Goal: Task Accomplishment & Management: Use online tool/utility

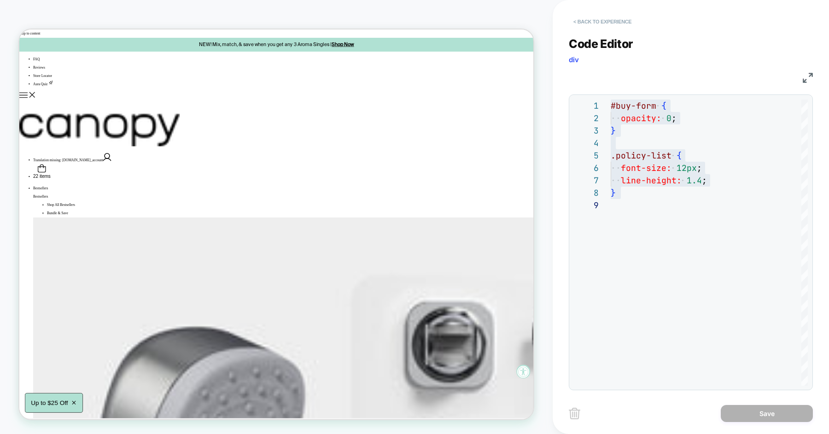
click at [597, 20] on button "< Back to experience" at bounding box center [602, 21] width 67 height 15
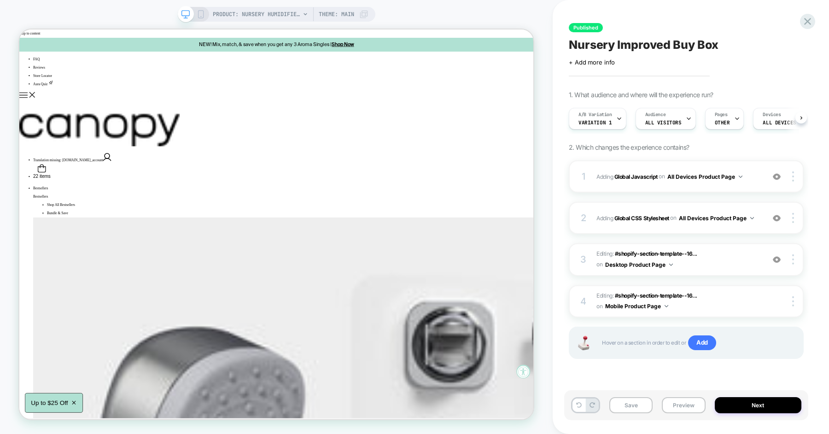
scroll to position [0, 0]
click at [809, 18] on icon at bounding box center [808, 21] width 12 height 12
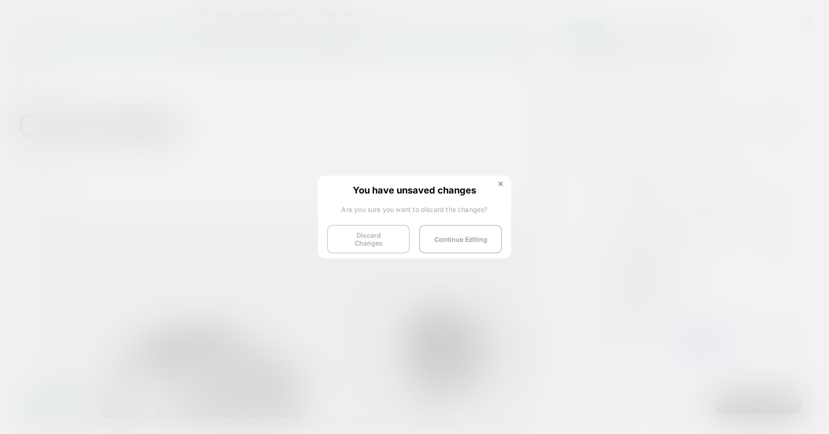
click at [379, 229] on button "Discard Changes" at bounding box center [368, 239] width 83 height 29
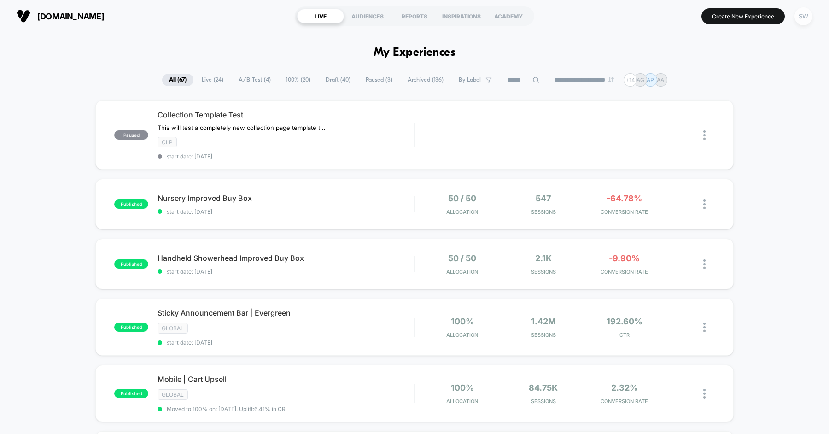
click at [802, 18] on div "SW" at bounding box center [804, 16] width 18 height 18
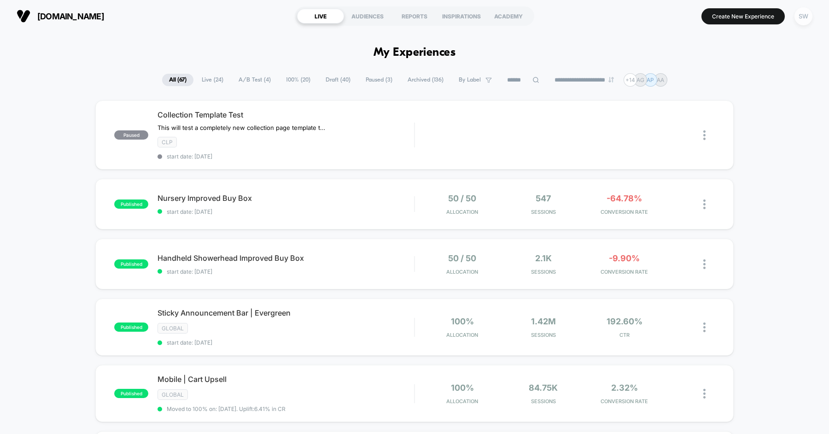
click at [800, 18] on div "SW" at bounding box center [804, 16] width 18 height 18
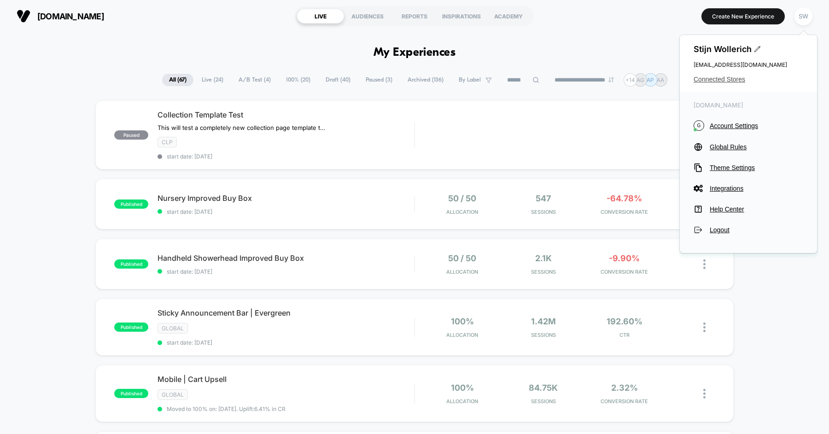
click at [729, 81] on span "Connected Stores" at bounding box center [749, 79] width 110 height 7
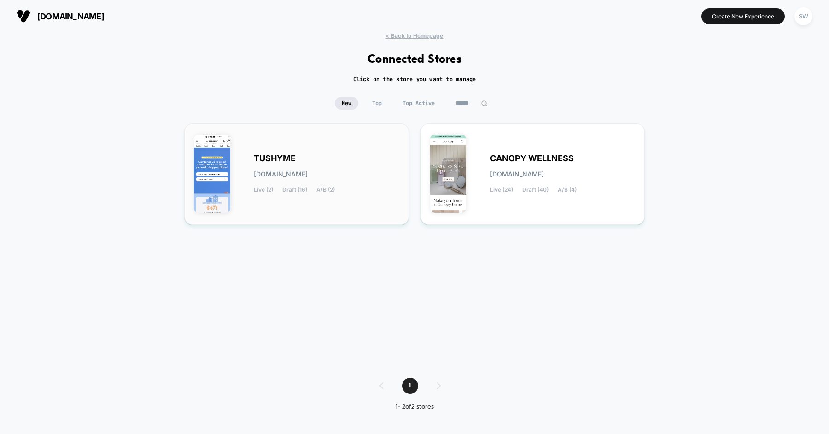
click at [347, 164] on div "TUSHYME tushyme.myshopify.com Live (2) Draft (16) A/B (2)" at bounding box center [327, 174] width 146 height 38
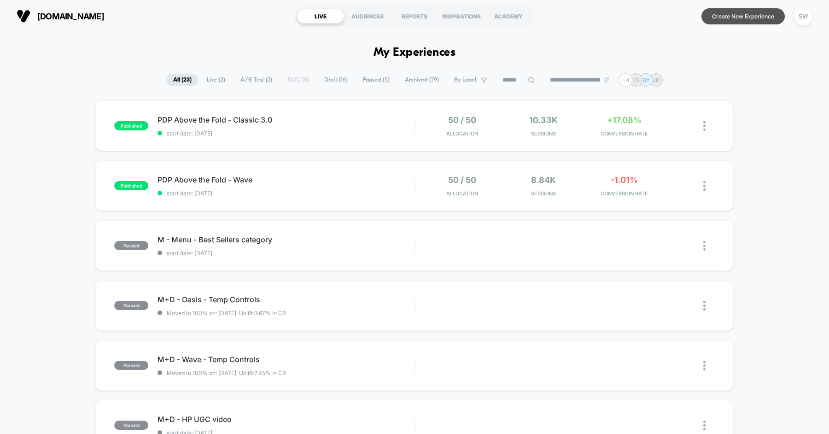
click at [737, 17] on button "Create New Experience" at bounding box center [743, 16] width 83 height 16
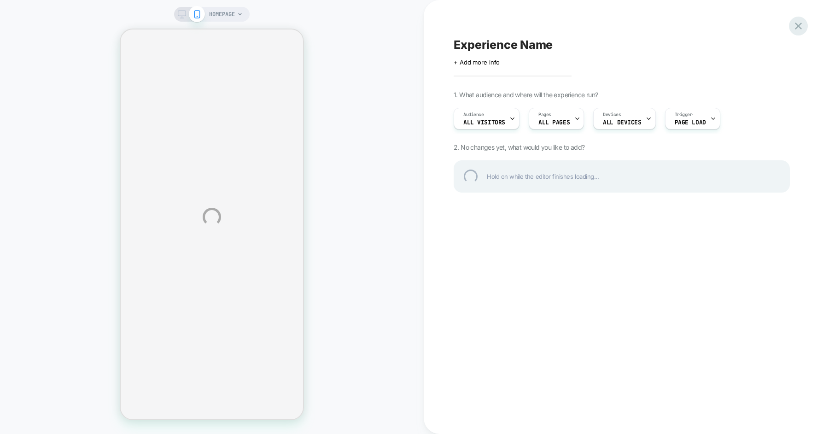
click at [797, 25] on div at bounding box center [798, 26] width 19 height 19
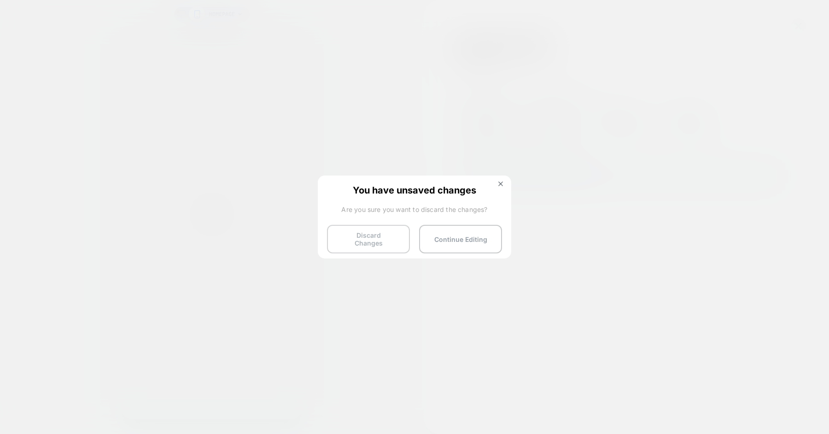
click at [380, 238] on button "Discard Changes" at bounding box center [368, 239] width 83 height 29
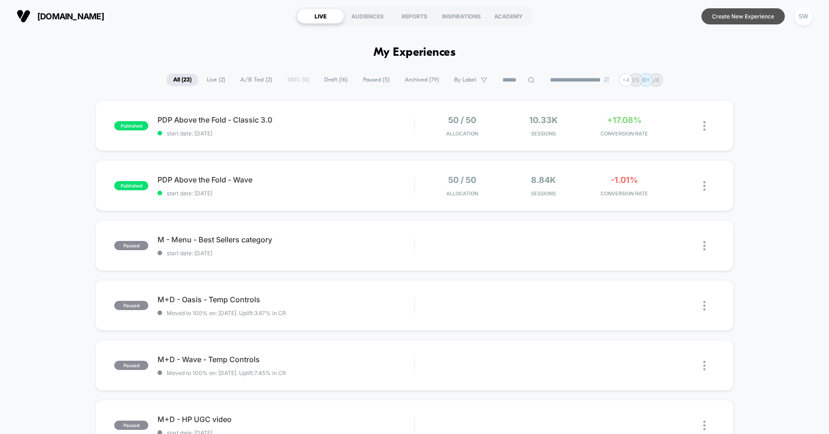
click at [722, 16] on button "Create New Experience" at bounding box center [743, 16] width 83 height 16
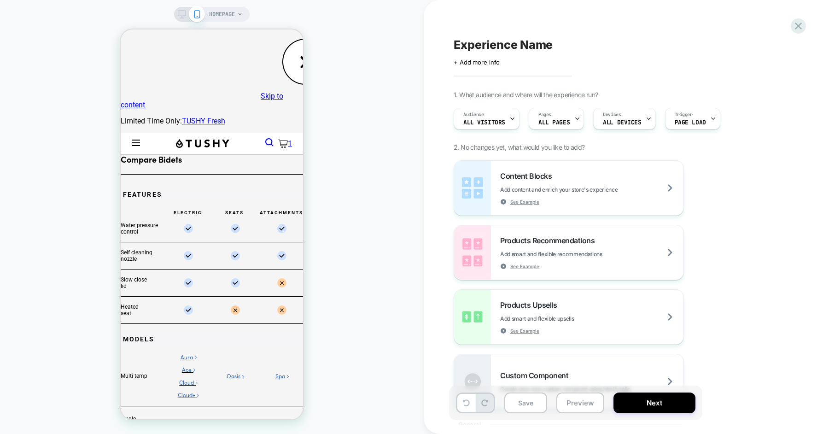
select select "**********"
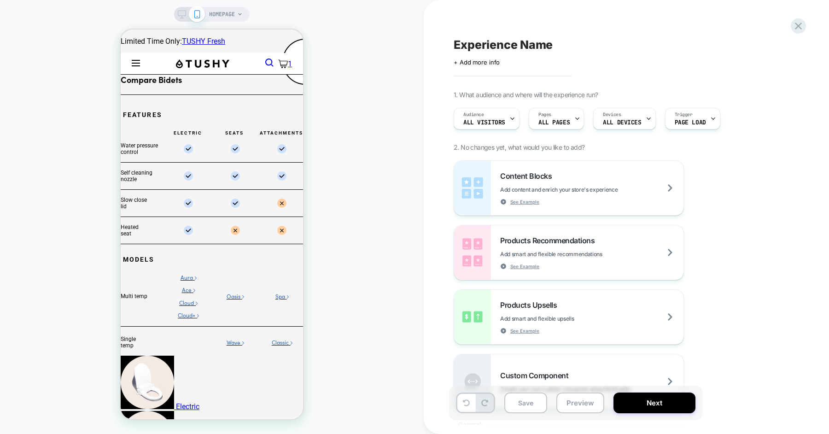
click at [480, 43] on span "Experience Name" at bounding box center [503, 45] width 99 height 14
type textarea "**********"
click at [771, 45] on icon at bounding box center [770, 45] width 5 height 4
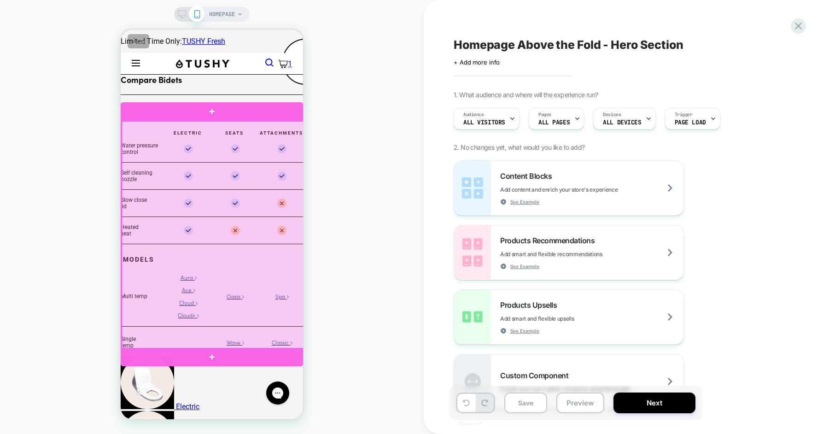
click at [292, 142] on div at bounding box center [213, 235] width 182 height 228
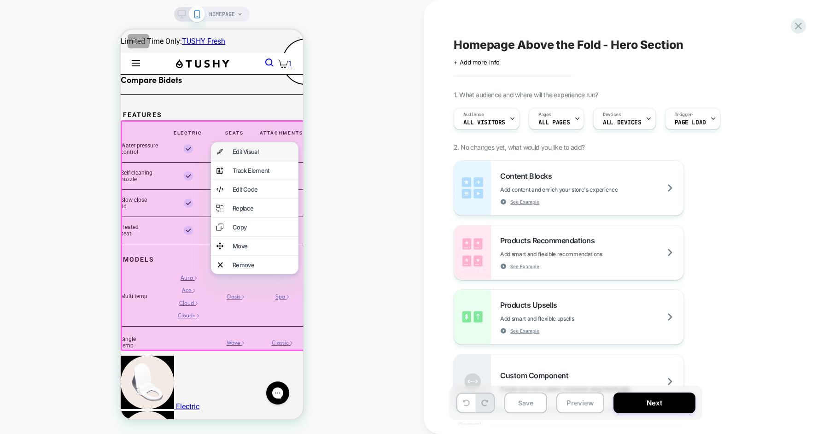
click at [271, 153] on div "Edit Visual" at bounding box center [263, 151] width 60 height 7
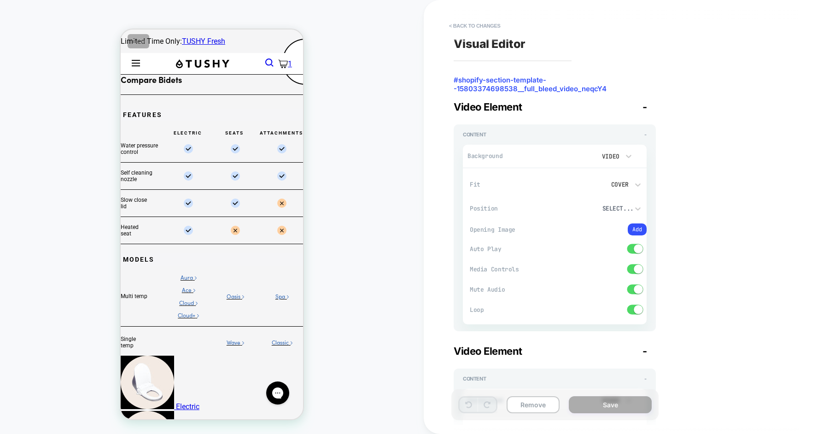
scroll to position [10, 0]
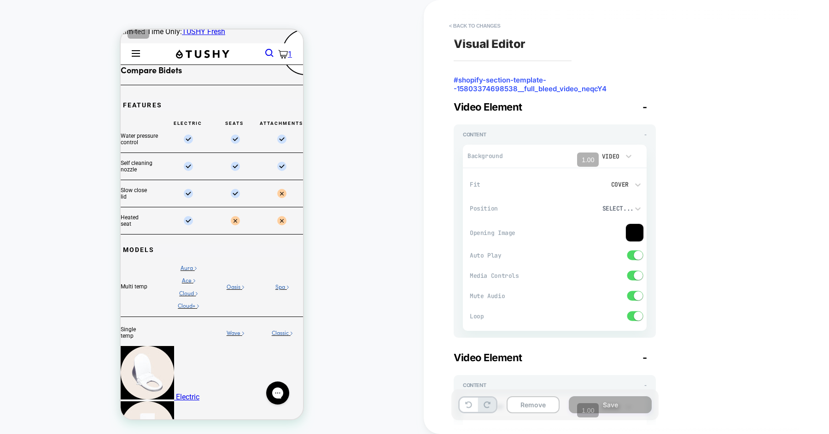
click at [623, 153] on div "Video" at bounding box center [610, 157] width 29 height 10
click at [548, 165] on div at bounding box center [414, 217] width 829 height 434
click at [574, 152] on video at bounding box center [581, 156] width 21 height 16
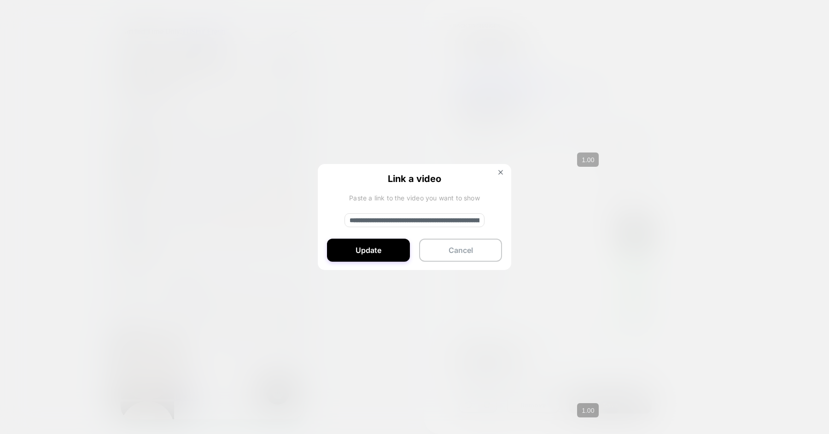
click at [498, 168] on div "**********" at bounding box center [415, 217] width 194 height 107
click at [502, 171] on img at bounding box center [501, 172] width 5 height 5
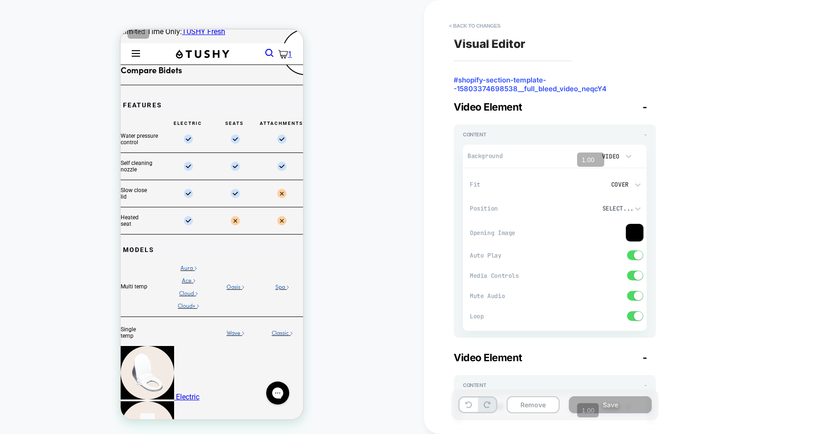
click at [581, 153] on div "1.00 « − + » ×" at bounding box center [590, 160] width 27 height 14
click at [575, 153] on video at bounding box center [581, 156] width 21 height 16
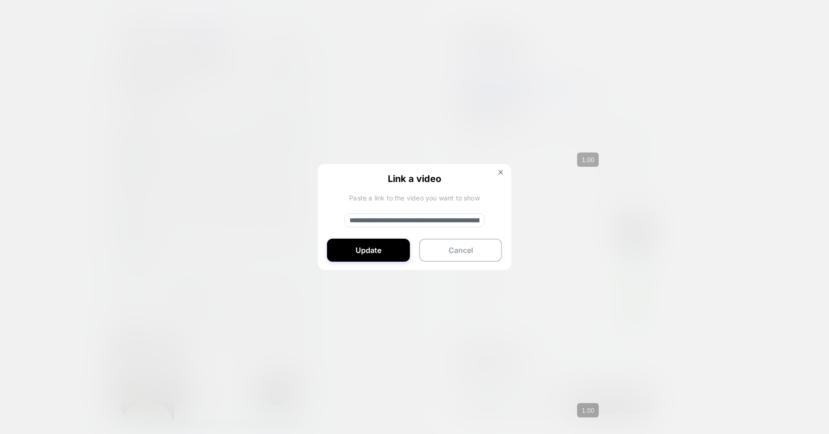
click at [425, 221] on input "**********" at bounding box center [415, 220] width 140 height 14
click at [378, 249] on button "Update" at bounding box center [368, 250] width 83 height 23
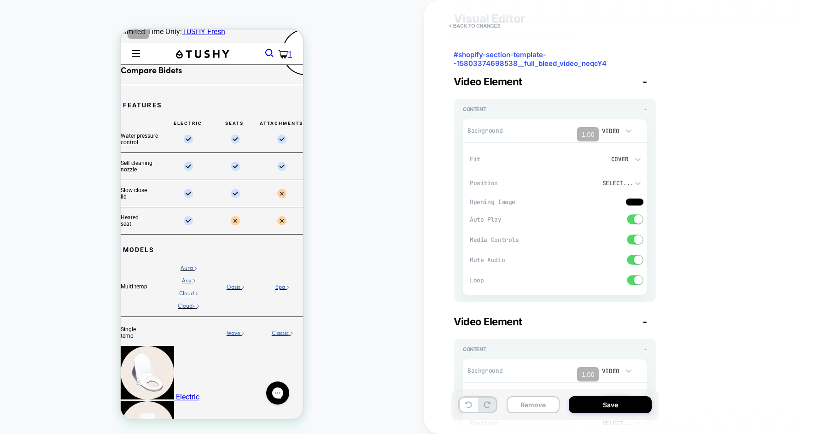
scroll to position [0, 0]
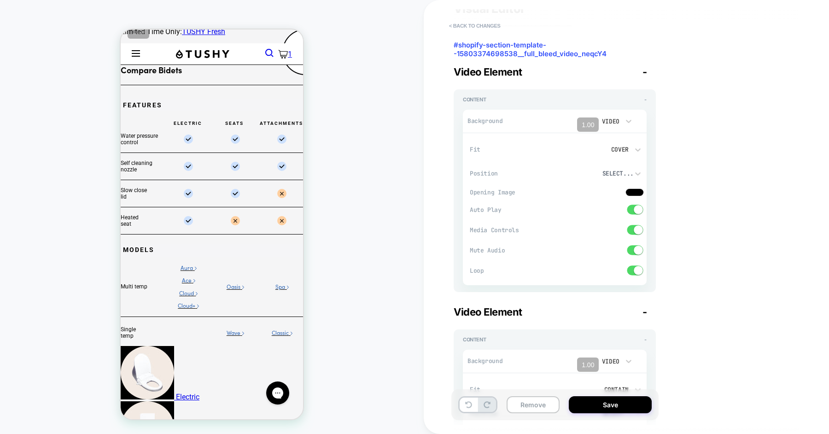
type textarea "*"
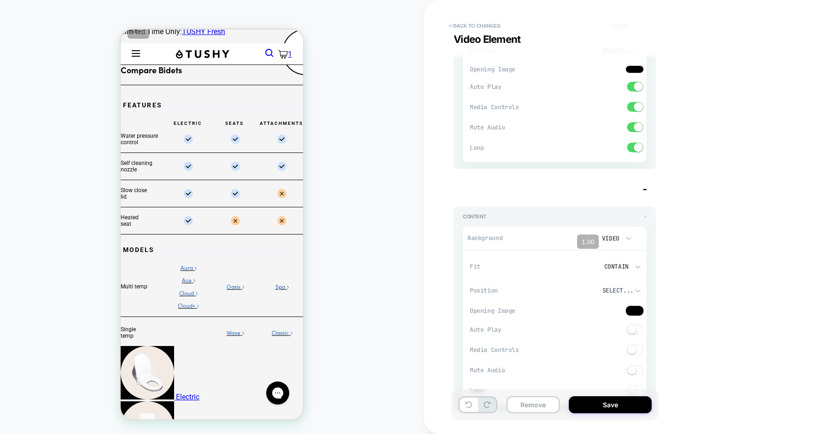
scroll to position [158, 0]
click at [574, 237] on video at bounding box center [581, 238] width 21 height 16
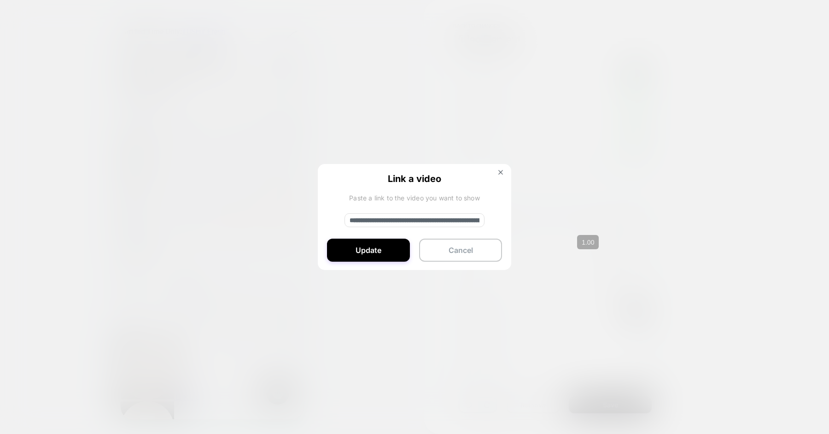
click at [433, 216] on input "**********" at bounding box center [415, 220] width 140 height 14
paste input
type input "**********"
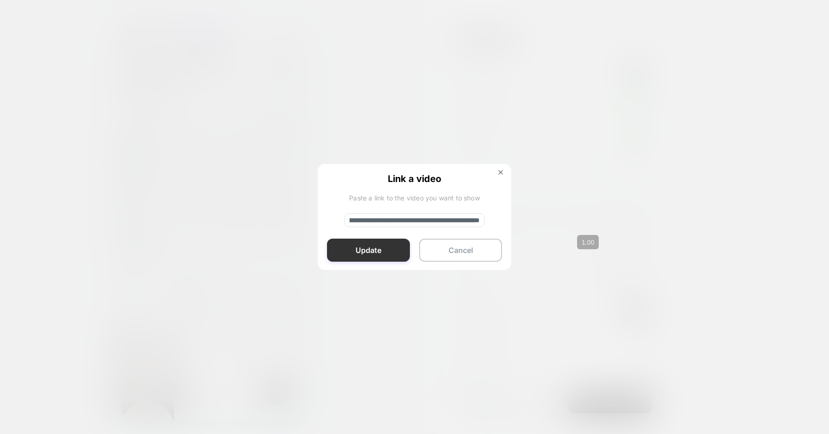
click at [374, 253] on button "Update" at bounding box center [368, 250] width 83 height 23
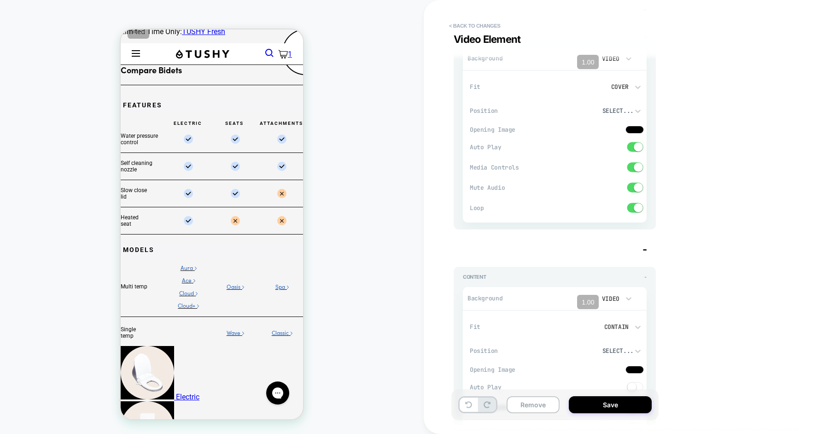
scroll to position [77, 0]
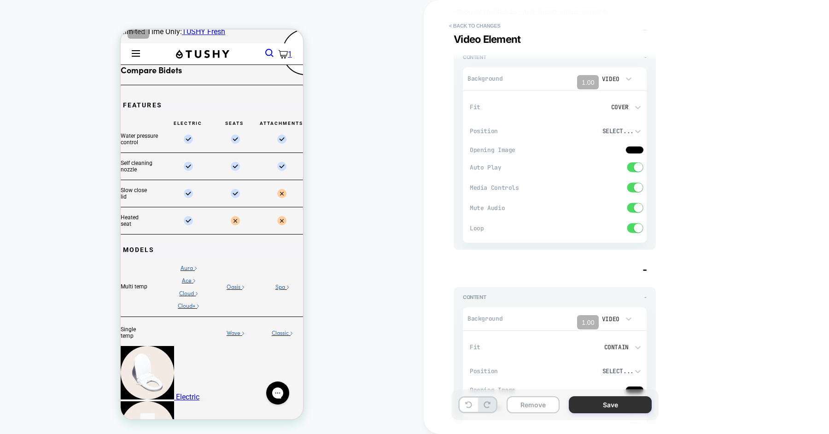
click at [587, 403] on button "Save" at bounding box center [610, 404] width 83 height 17
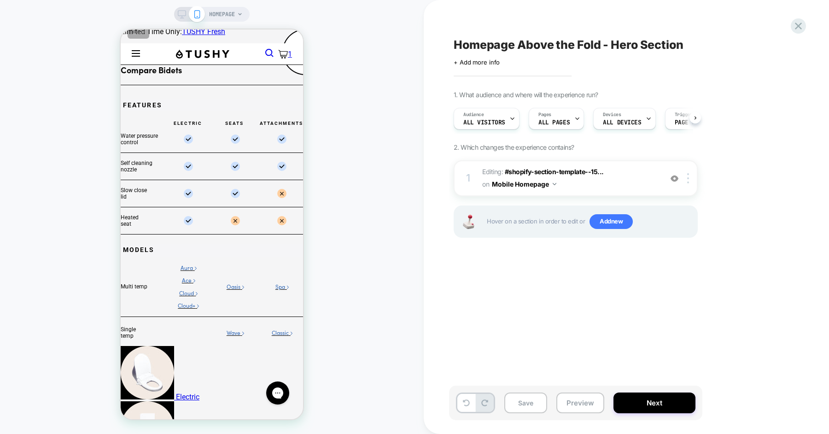
scroll to position [0, 0]
click at [618, 188] on span "Editing : #shopify-section-template--15... #shopify-section-template--158033746…" at bounding box center [570, 178] width 176 height 25
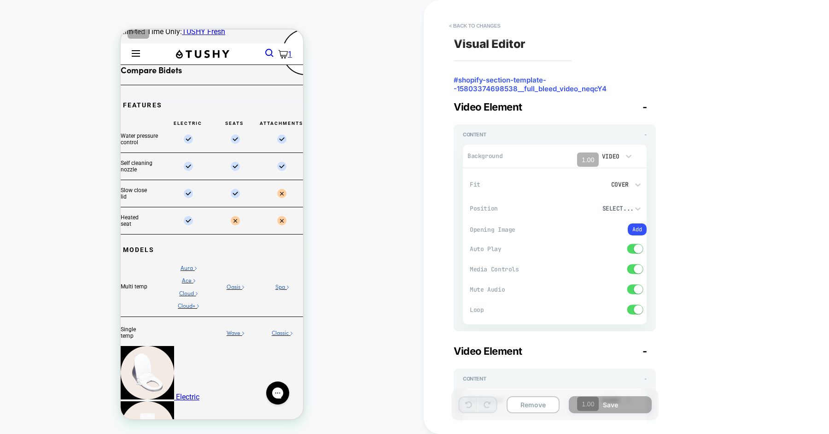
type textarea "*"
click at [573, 150] on video at bounding box center [581, 156] width 21 height 16
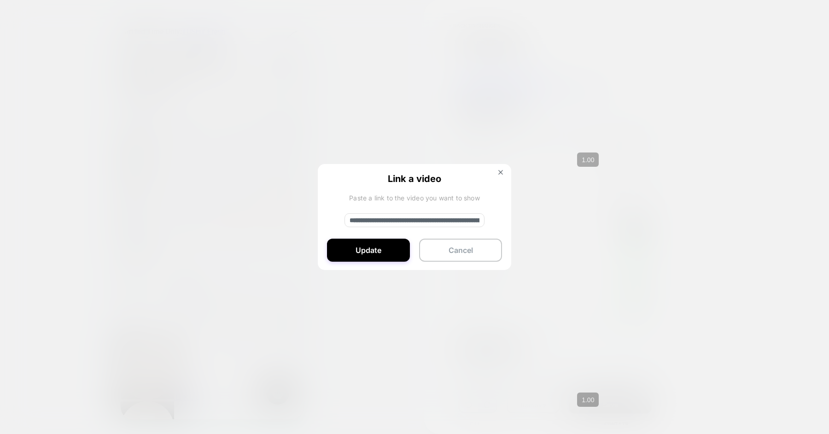
click at [447, 218] on input "**********" at bounding box center [415, 220] width 140 height 14
paste input
type input "**********"
click at [380, 249] on button "Update" at bounding box center [368, 250] width 83 height 23
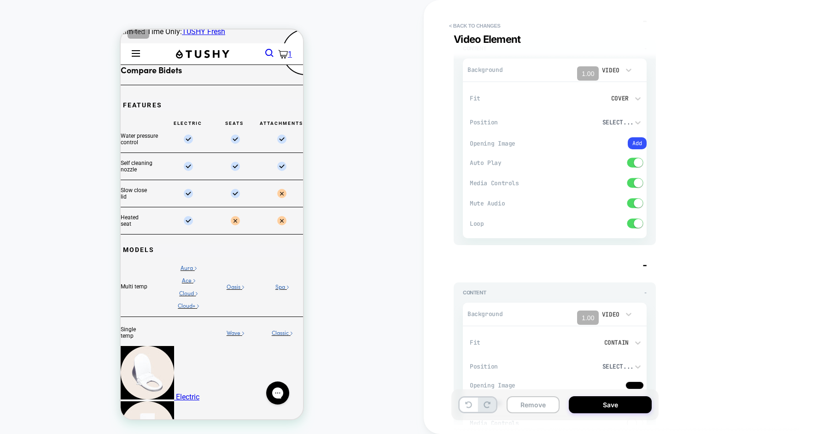
scroll to position [102, 0]
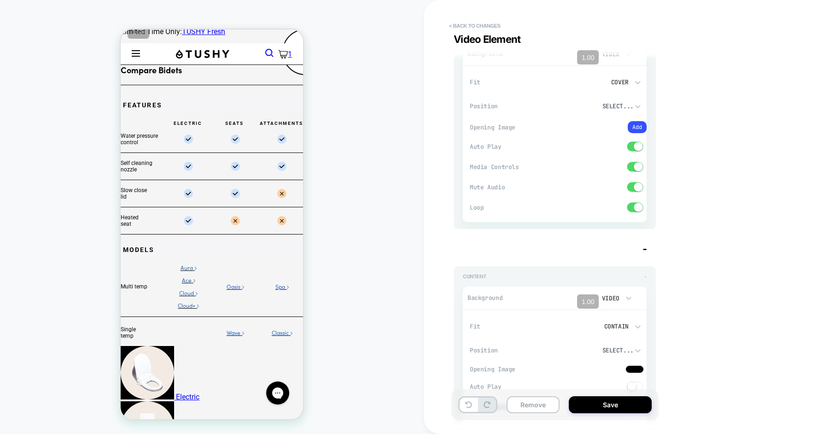
type textarea "*"
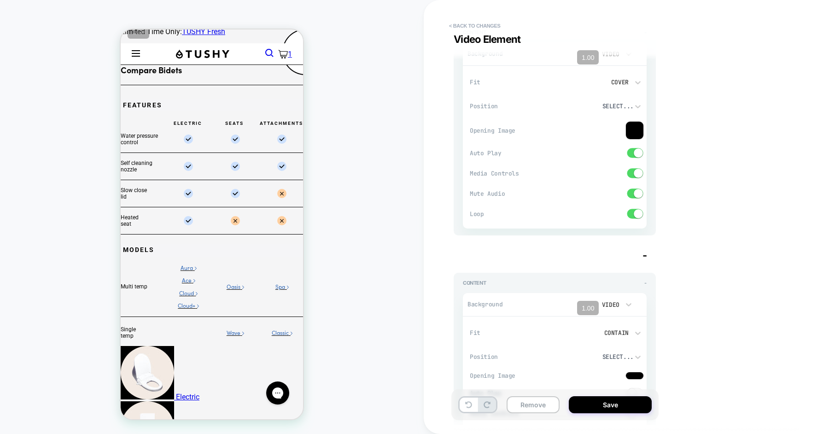
click at [572, 303] on video at bounding box center [581, 304] width 21 height 16
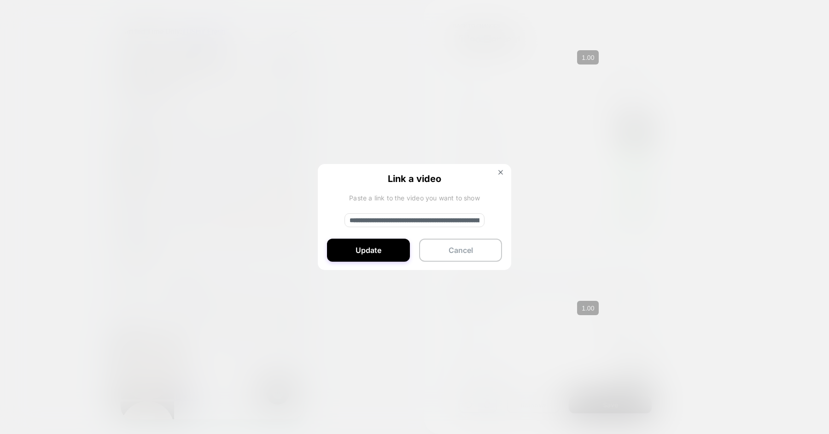
click at [446, 221] on input "**********" at bounding box center [415, 220] width 140 height 14
paste input
type input "**********"
click at [366, 252] on button "Update" at bounding box center [368, 250] width 83 height 23
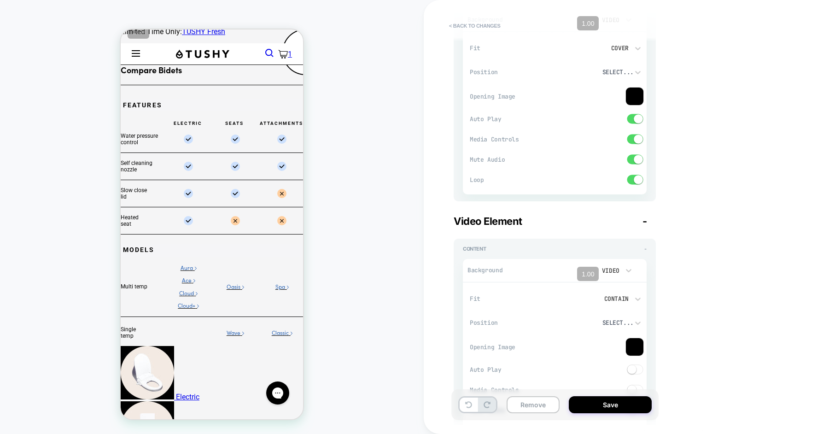
scroll to position [0, 0]
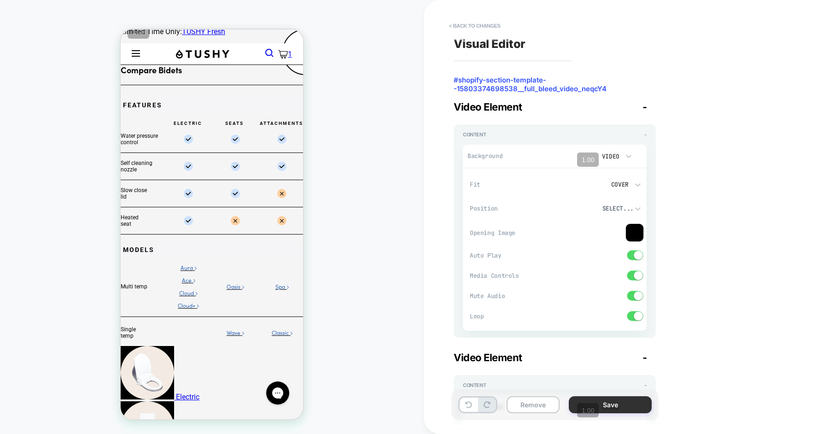
click at [588, 402] on button "Save" at bounding box center [610, 404] width 83 height 17
type textarea "*"
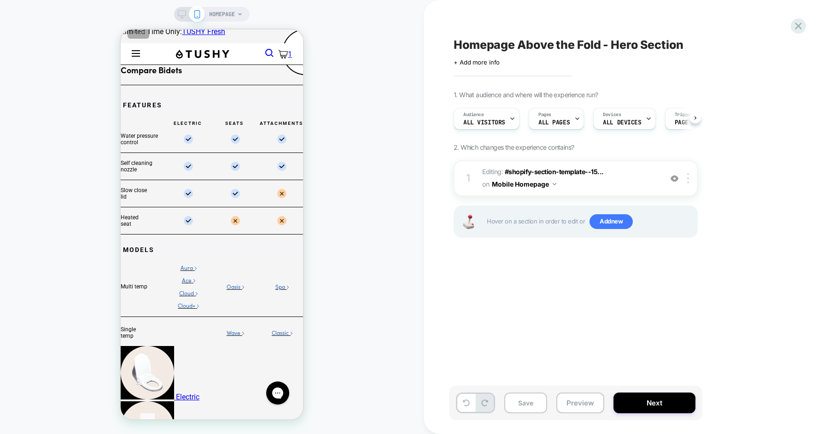
scroll to position [0, 0]
click at [517, 408] on button "Save" at bounding box center [526, 403] width 43 height 21
click at [690, 181] on div at bounding box center [689, 178] width 15 height 10
click at [582, 269] on div "Homepage Above the Fold - Hero Section Click to edit experience details + Add m…" at bounding box center [622, 217] width 346 height 416
click at [561, 110] on div "Pages ALL PAGES" at bounding box center [554, 118] width 50 height 21
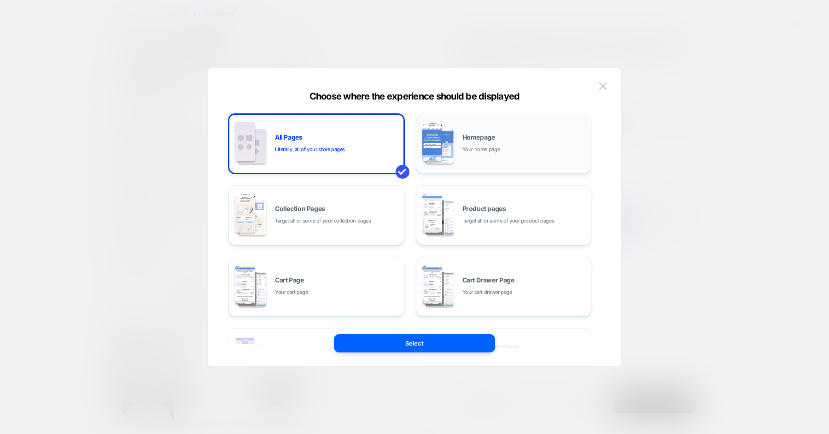
click at [445, 157] on img at bounding box center [440, 146] width 28 height 35
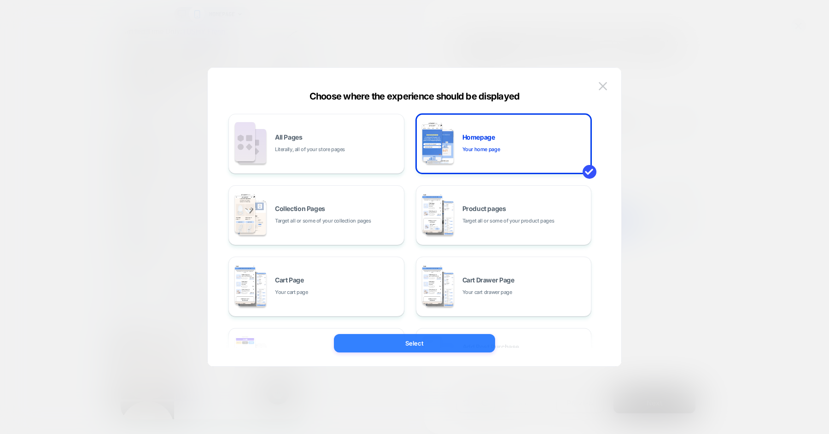
click at [429, 335] on button "Select" at bounding box center [414, 343] width 161 height 18
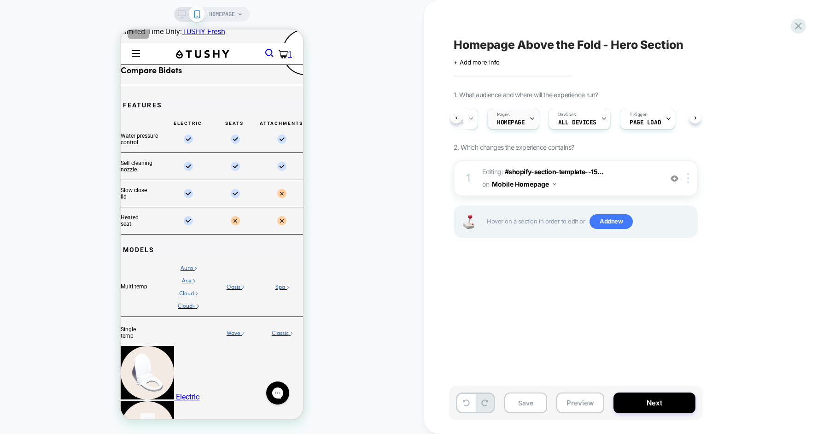
scroll to position [0, 0]
click at [548, 184] on button "Mobile Homepage" at bounding box center [524, 183] width 65 height 13
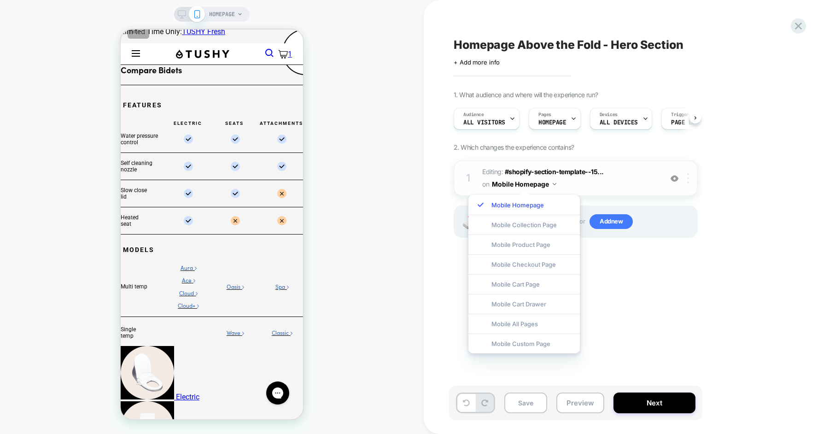
click at [684, 178] on div at bounding box center [689, 178] width 15 height 10
click at [722, 152] on div "1. What audience and where will the experience run? Audience All Visitors Pages…" at bounding box center [622, 176] width 336 height 170
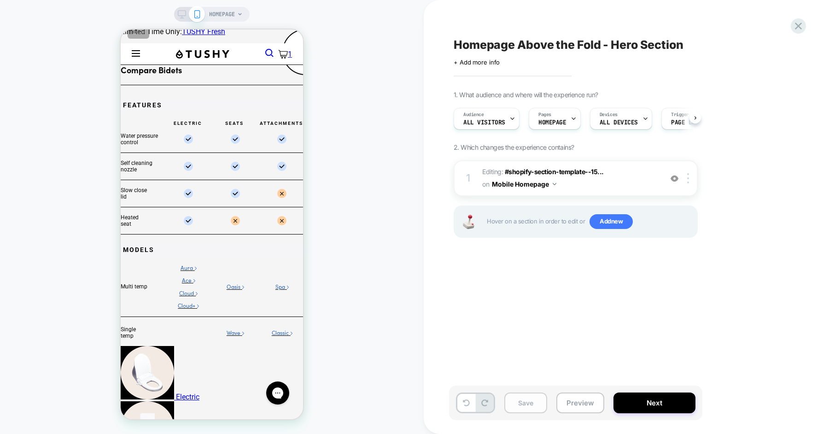
click at [534, 409] on button "Save" at bounding box center [526, 403] width 43 height 21
click at [690, 179] on div at bounding box center [689, 178] width 15 height 10
click at [706, 169] on div "1. What audience and where will the experience run? Audience All Visitors Pages…" at bounding box center [622, 176] width 336 height 170
click at [186, 17] on icon at bounding box center [182, 14] width 8 height 8
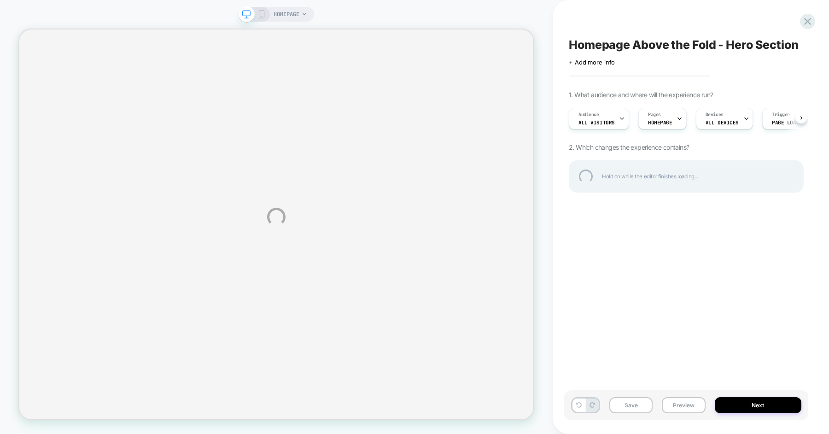
select select "**********"
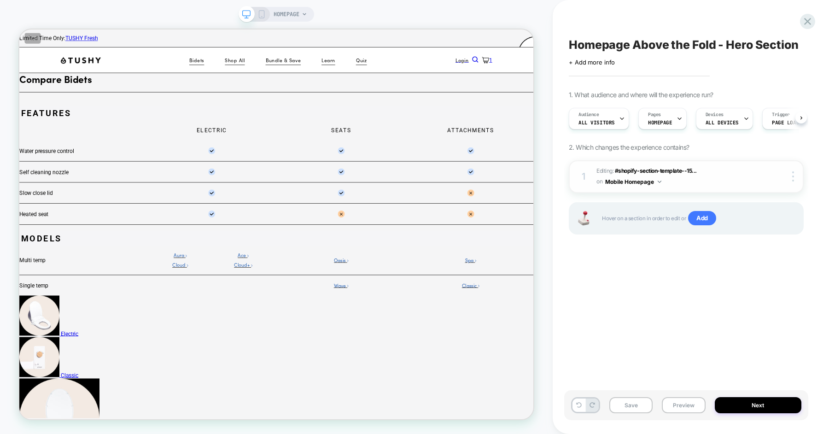
click at [716, 177] on span "Editing : #shopify-section-template--15... #shopify-section-template--158033746…" at bounding box center [679, 177] width 164 height 22
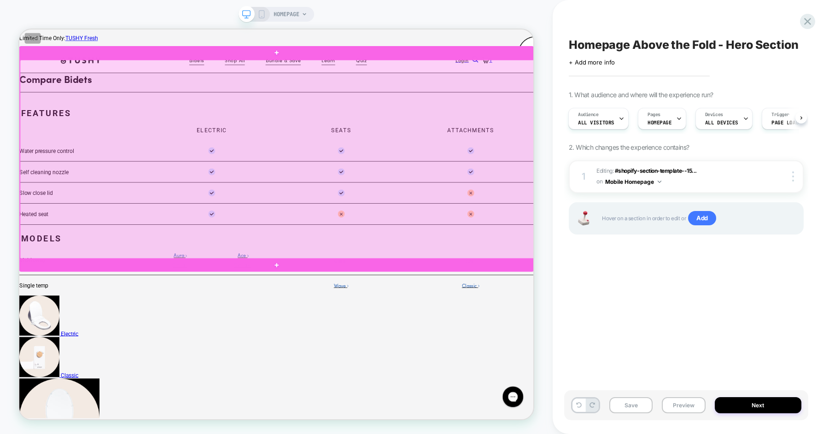
click at [667, 153] on div at bounding box center [363, 203] width 686 height 266
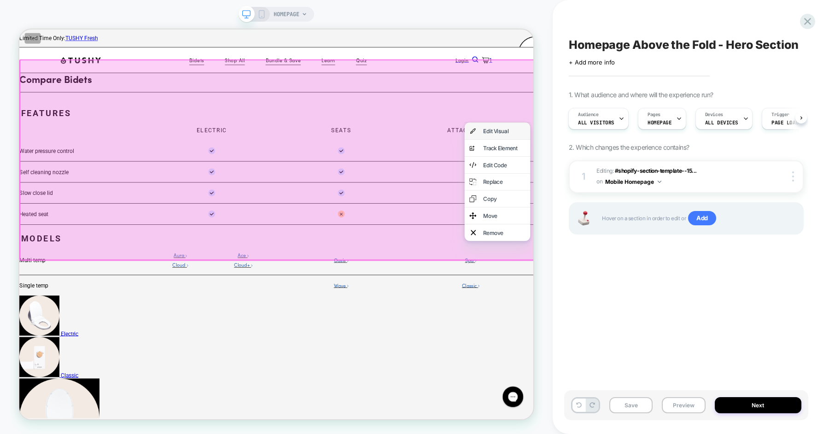
click at [666, 170] on div "Edit Visual" at bounding box center [666, 164] width 56 height 9
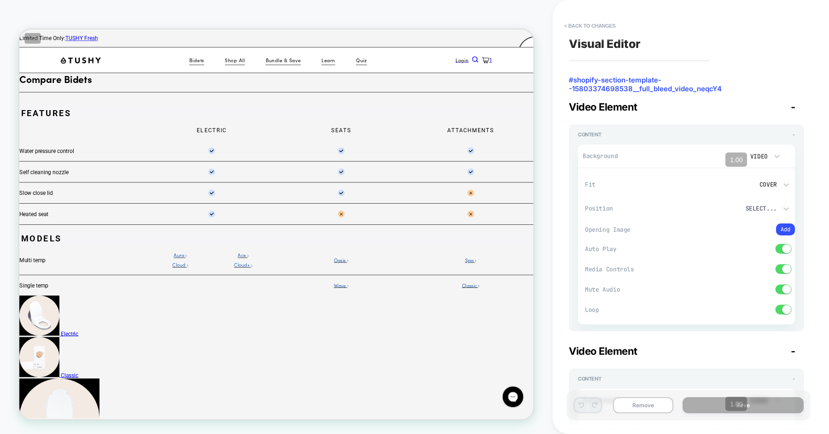
click at [723, 154] on video at bounding box center [729, 156] width 21 height 16
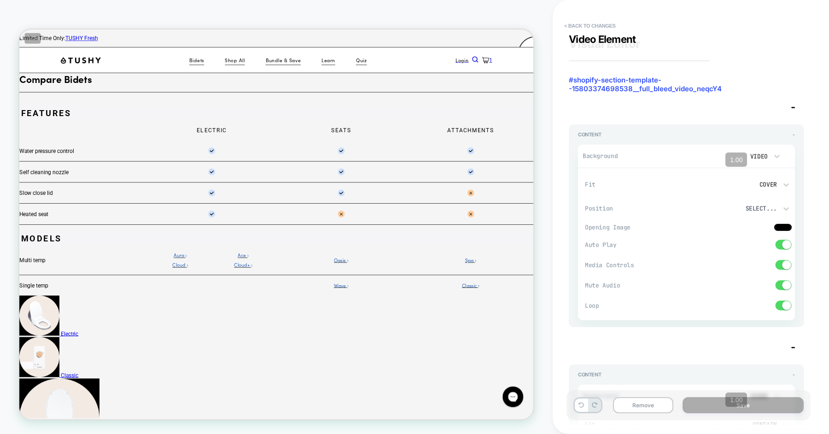
scroll to position [77, 0]
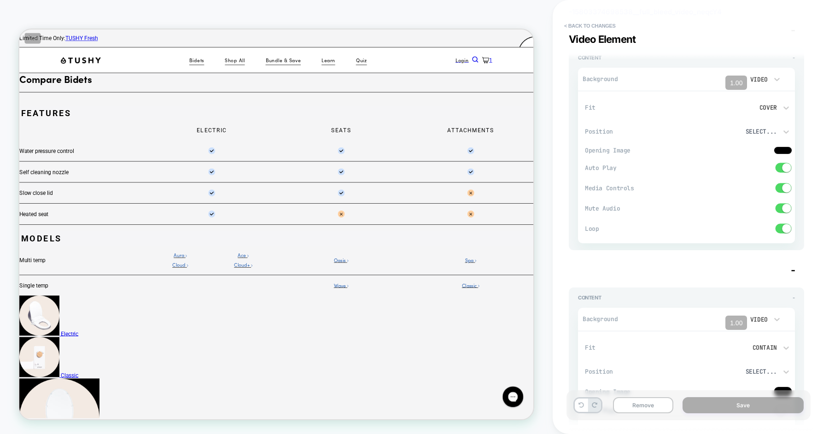
type textarea "*"
click at [721, 319] on video at bounding box center [729, 319] width 21 height 16
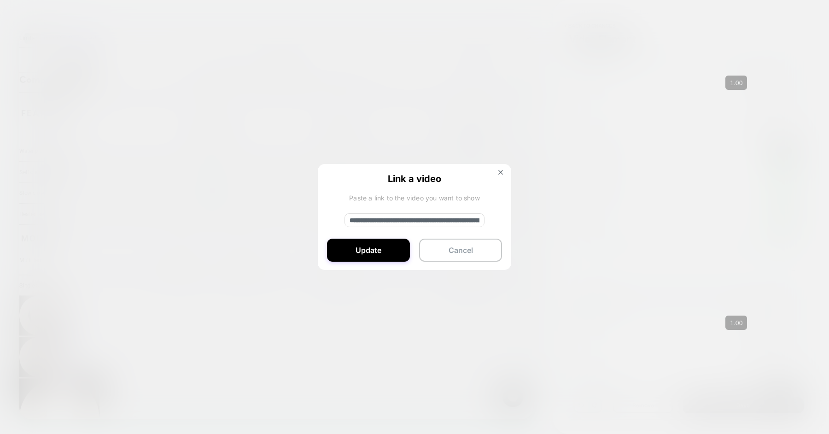
click at [444, 224] on input "**********" at bounding box center [415, 220] width 140 height 14
paste input
type input "**********"
click at [389, 244] on button "Update" at bounding box center [368, 250] width 83 height 23
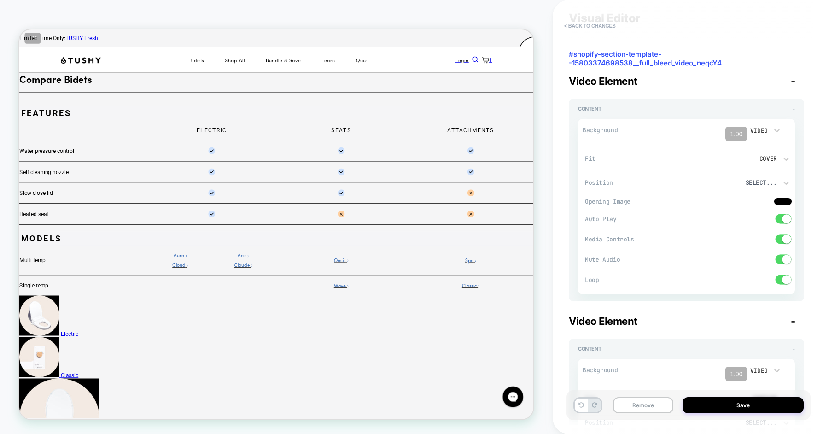
scroll to position [0, 0]
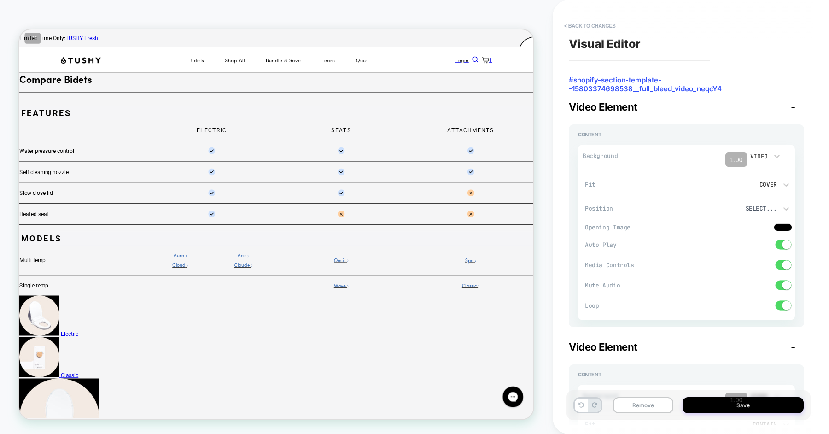
type textarea "*"
click at [720, 156] on video at bounding box center [729, 156] width 21 height 16
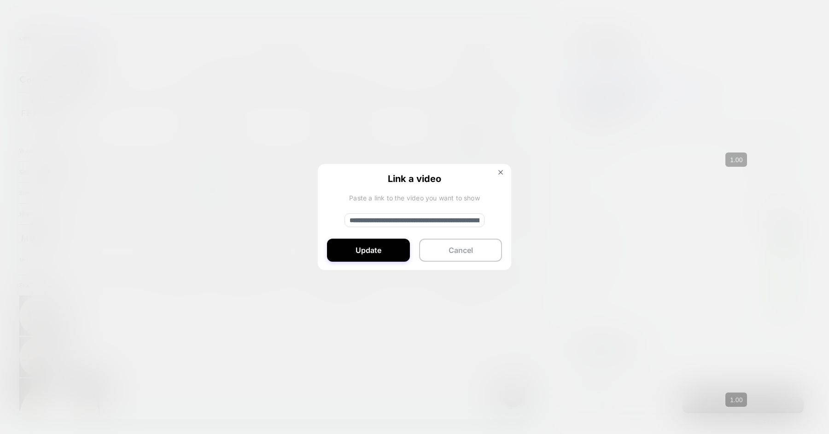
click at [436, 218] on input "**********" at bounding box center [415, 220] width 140 height 14
paste input
type input "**********"
click at [387, 248] on button "Update" at bounding box center [368, 250] width 83 height 23
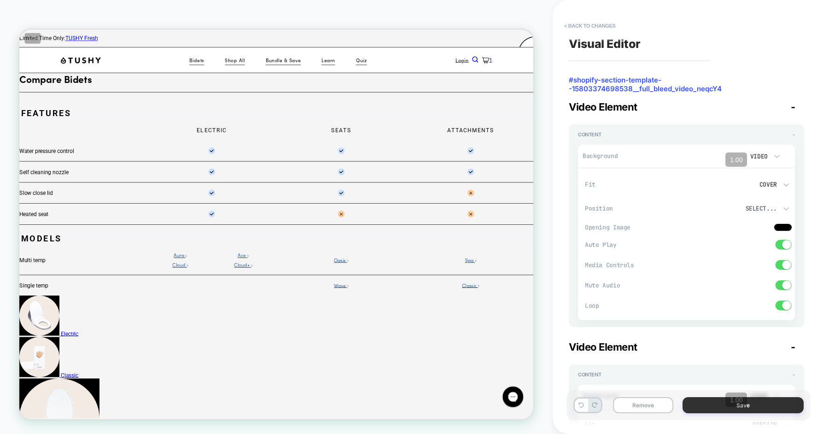
click at [699, 409] on button "Save" at bounding box center [743, 405] width 121 height 16
type textarea "*"
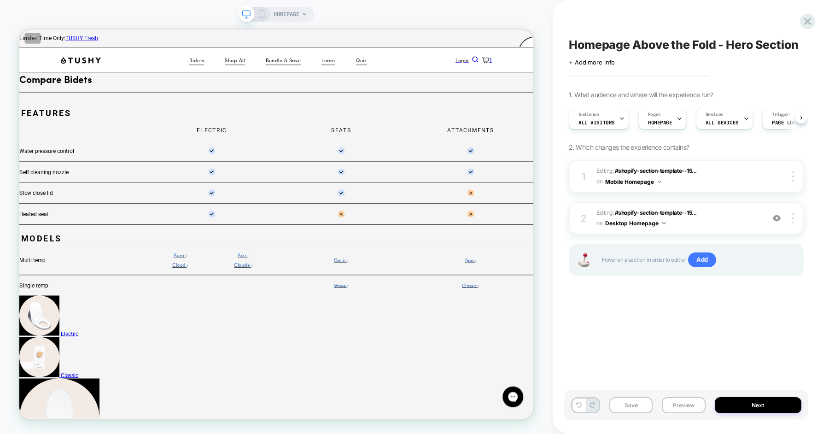
scroll to position [0, 0]
click at [628, 411] on button "Save" at bounding box center [631, 405] width 43 height 16
click at [718, 400] on button "Next" at bounding box center [758, 405] width 87 height 16
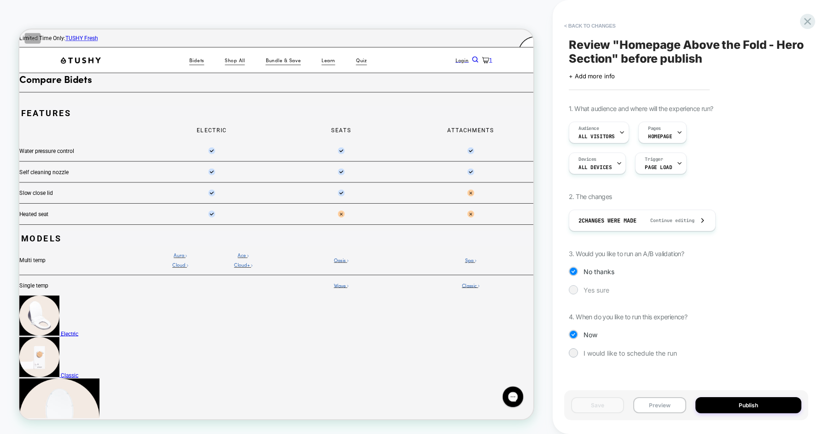
click at [603, 287] on span "Yes sure" at bounding box center [597, 290] width 26 height 8
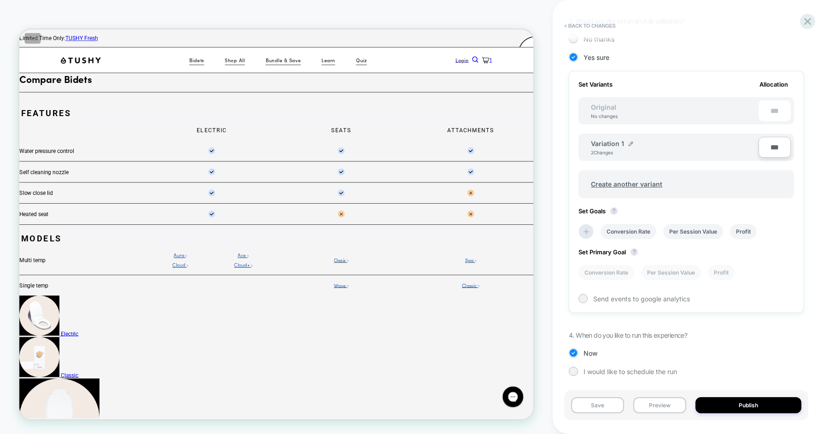
scroll to position [233, 0]
click at [629, 142] on img at bounding box center [631, 143] width 5 height 5
click at [621, 147] on input "**********" at bounding box center [624, 148] width 67 height 18
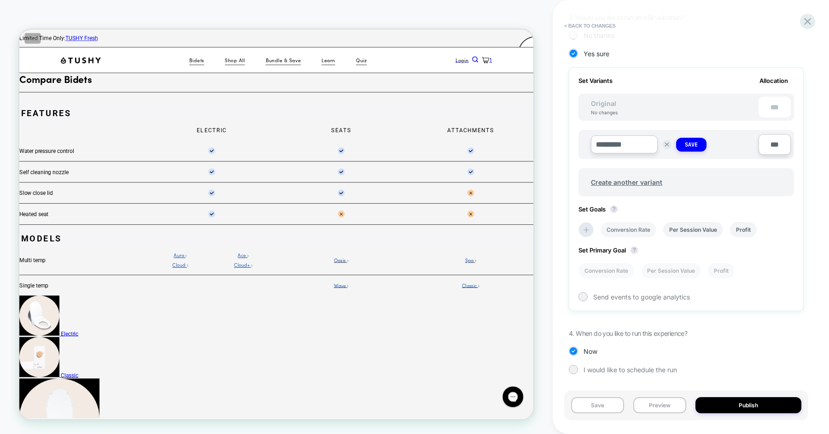
type input "*********"
click at [632, 227] on li "Conversion Rate" at bounding box center [629, 229] width 56 height 15
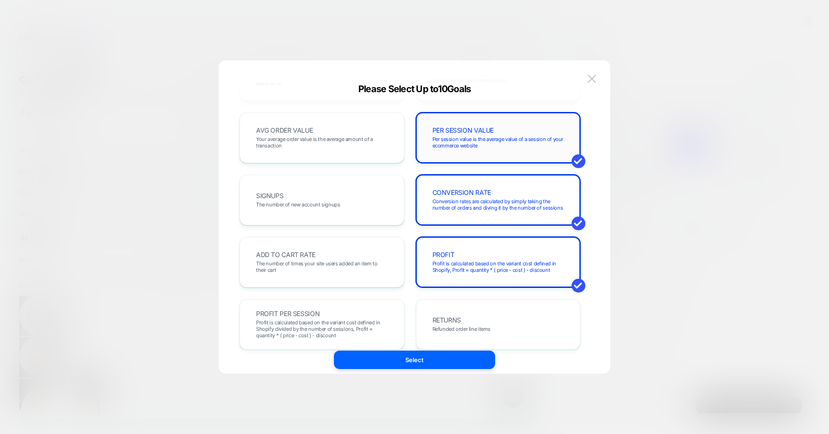
scroll to position [41, 0]
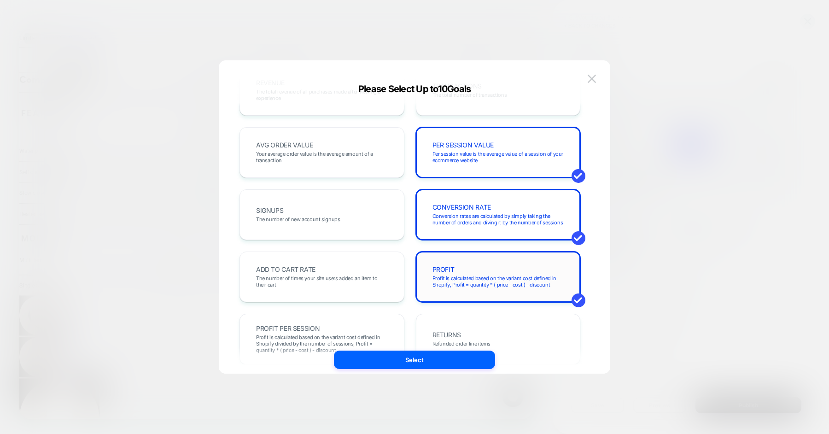
click at [465, 274] on div "PROFIT Profit is calculated based on the variant cost defined in Shopify, Profi…" at bounding box center [499, 276] width 146 height 31
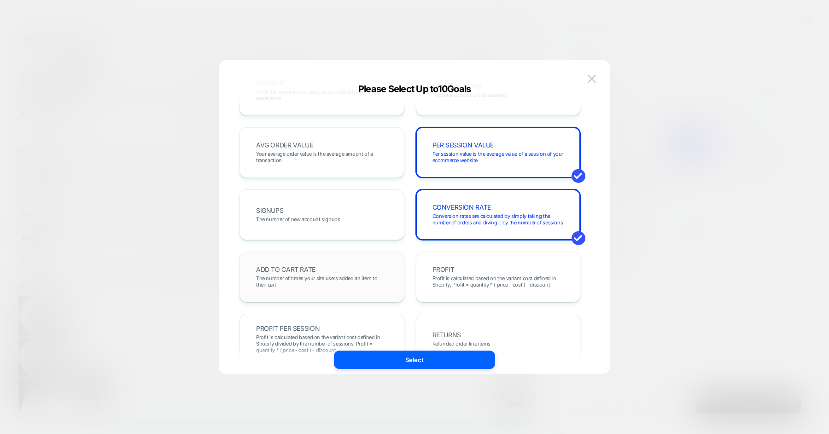
click at [347, 269] on div "ADD TO CART RATE The number of times your site users added an item to their cart" at bounding box center [322, 276] width 146 height 31
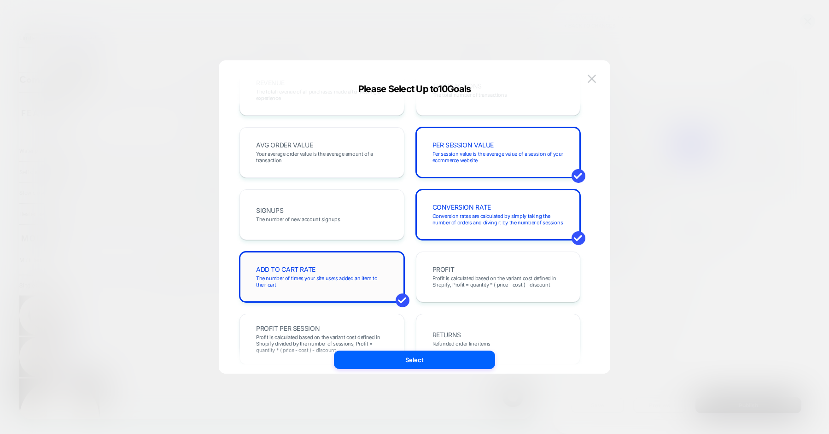
scroll to position [0, 0]
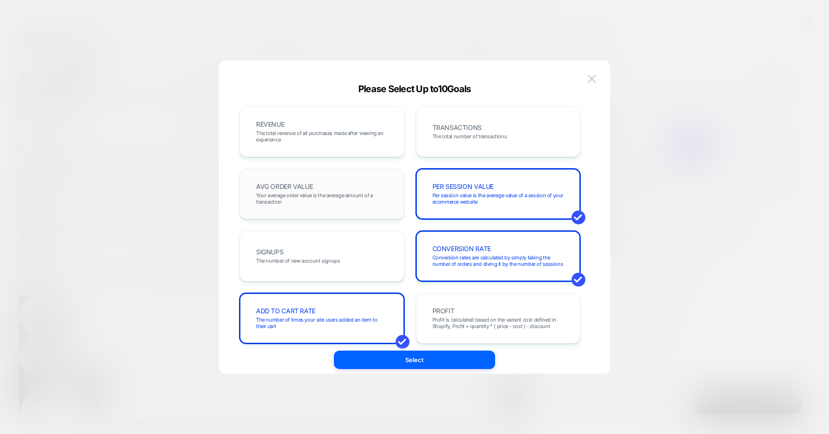
click at [355, 194] on span "Your average order value is the average amount of a transaction" at bounding box center [322, 198] width 132 height 13
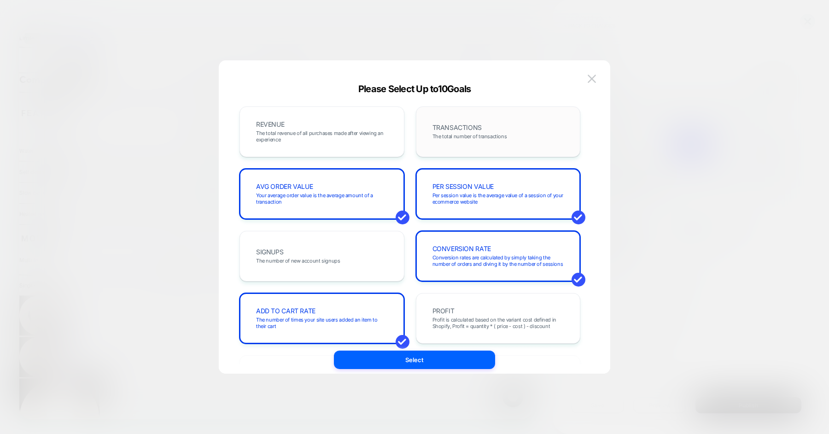
click at [429, 138] on div "TRANSACTIONS The total number of transactions" at bounding box center [499, 131] width 146 height 31
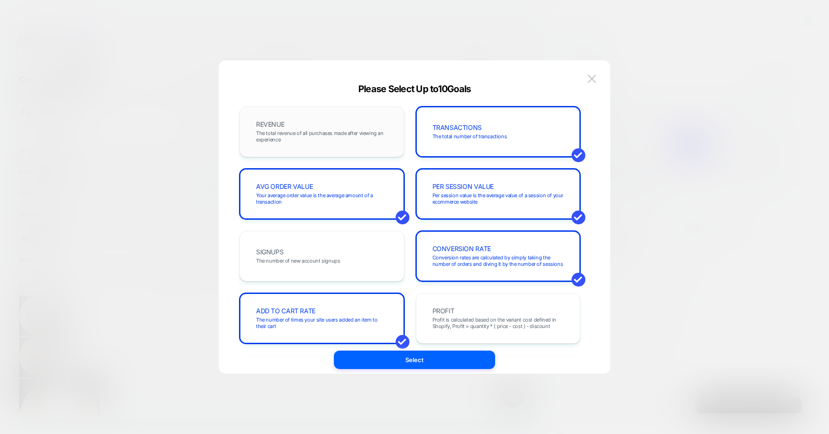
click at [373, 121] on div "REVENUE The total revenue of all purchases made after viewing an experience" at bounding box center [322, 131] width 146 height 31
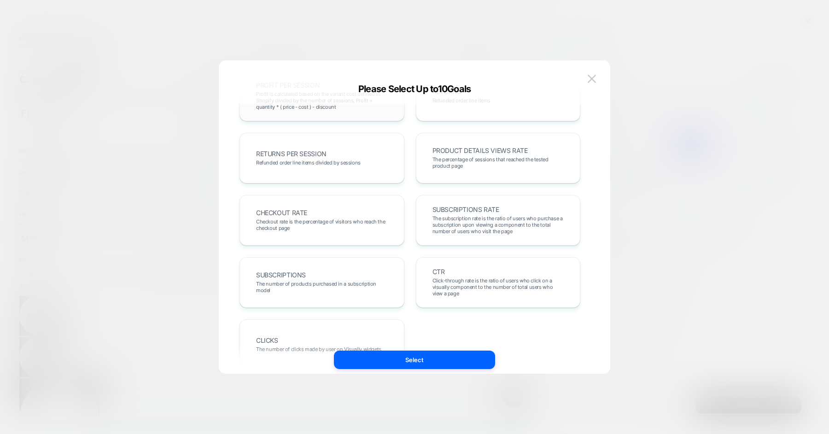
scroll to position [289, 0]
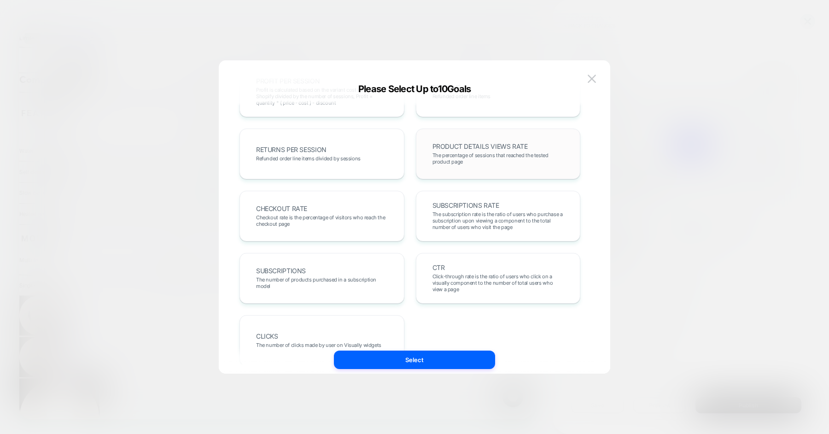
click at [442, 152] on span "The percentage of sessions that reached the tested product page" at bounding box center [499, 158] width 132 height 13
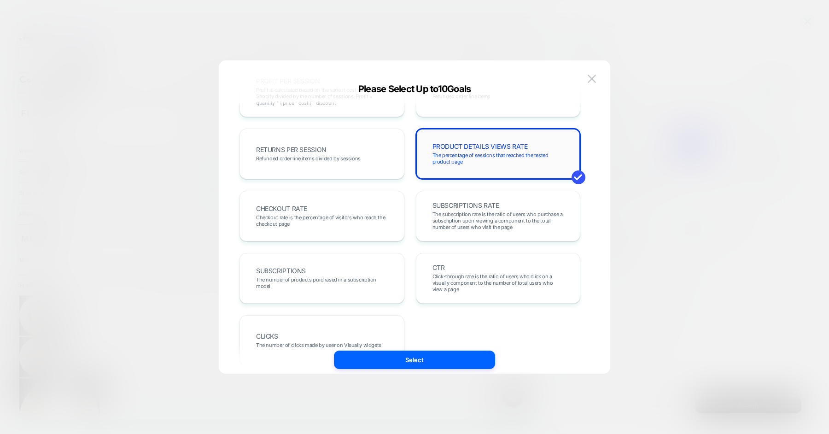
scroll to position [318, 0]
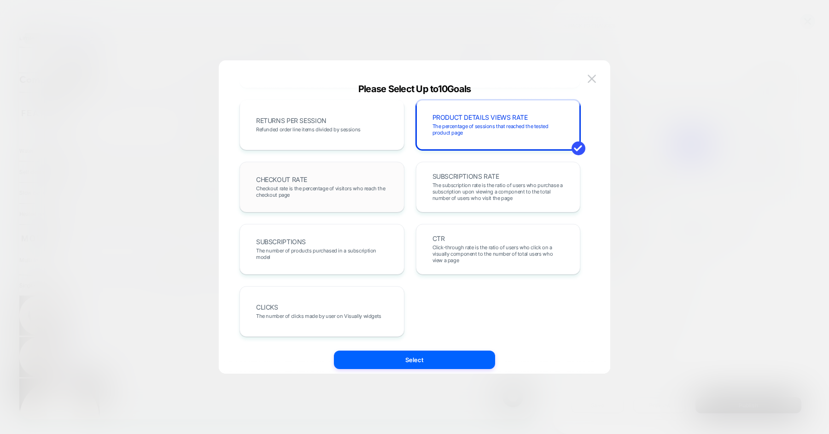
click at [337, 200] on div "CHECKOUT RATE Checkout rate is the percentage of visitors who reach the checkou…" at bounding box center [322, 186] width 146 height 31
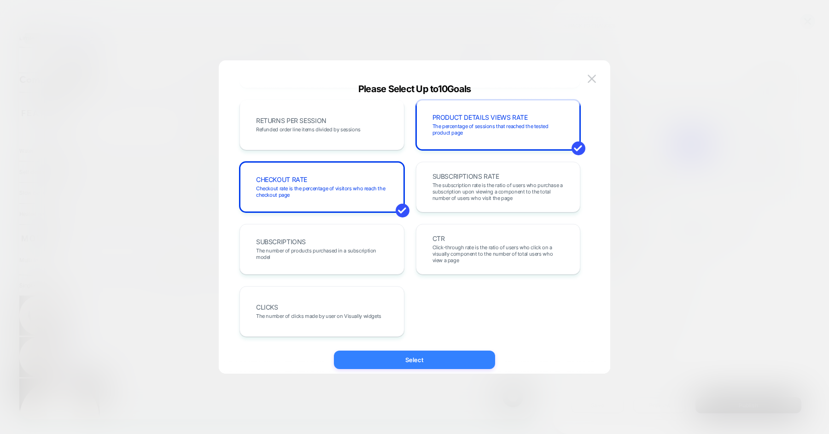
click at [423, 352] on button "Select" at bounding box center [414, 360] width 161 height 18
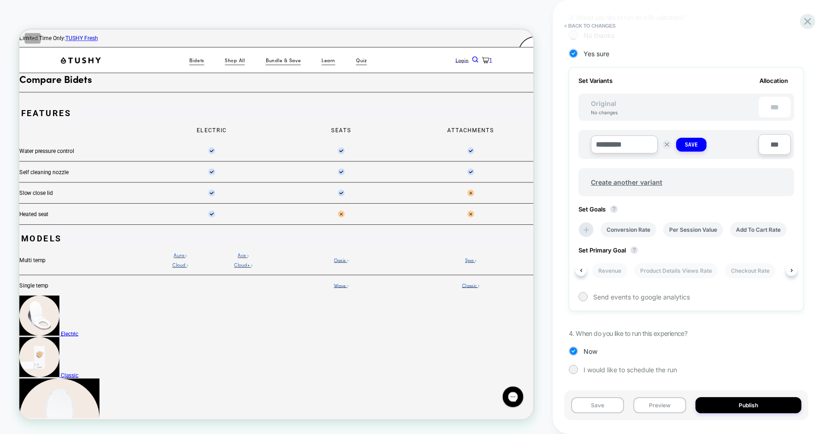
scroll to position [0, 304]
click at [638, 265] on li "Product Details Views Rate" at bounding box center [670, 270] width 84 height 15
click at [599, 293] on span "Send events to google analytics" at bounding box center [642, 297] width 97 height 8
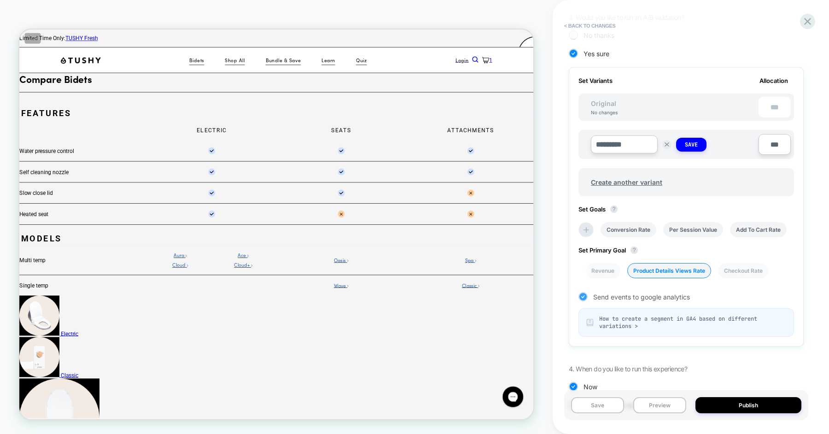
scroll to position [272, 0]
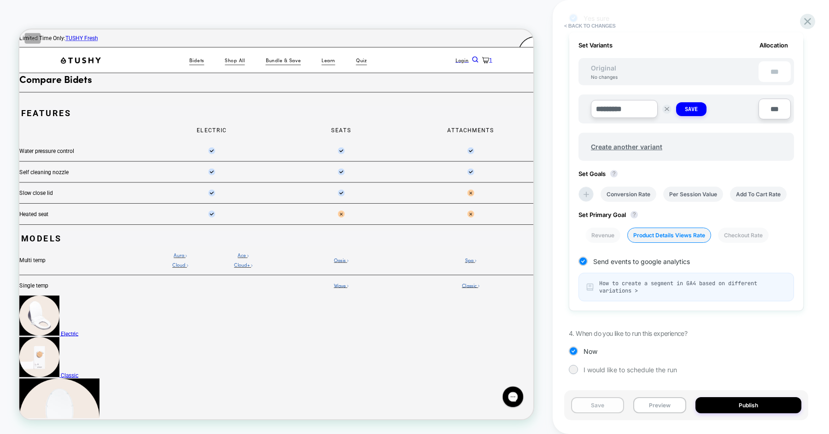
click at [600, 410] on button "Save" at bounding box center [597, 405] width 53 height 16
click at [660, 405] on button "Preview" at bounding box center [660, 405] width 53 height 16
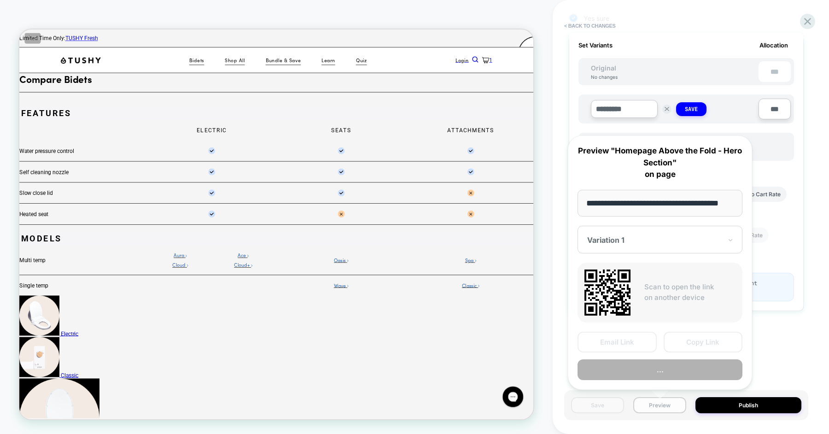
scroll to position [0, 11]
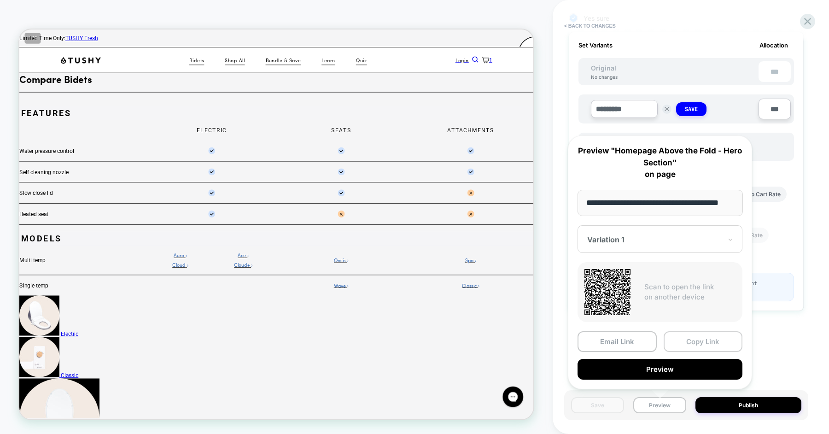
click at [719, 341] on button "Copy Link" at bounding box center [703, 341] width 79 height 21
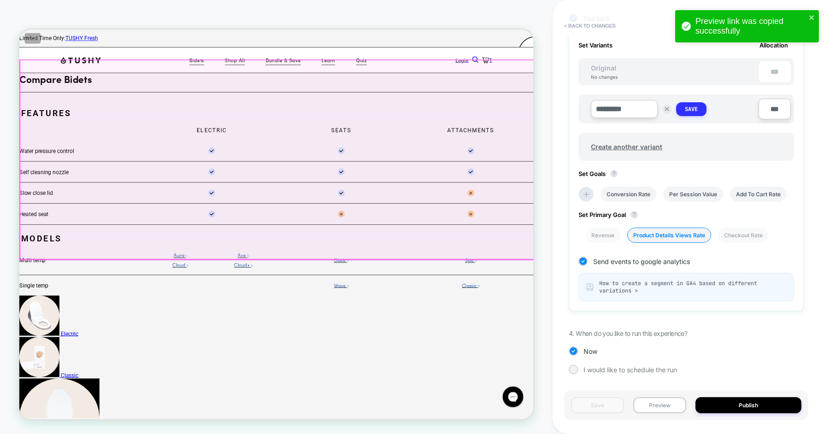
click at [700, 105] on button "Save" at bounding box center [691, 109] width 30 height 14
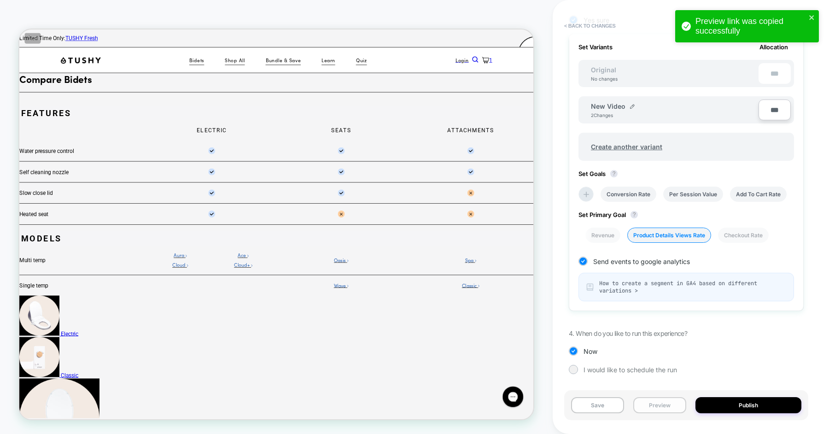
click at [661, 399] on button "Preview" at bounding box center [660, 405] width 53 height 16
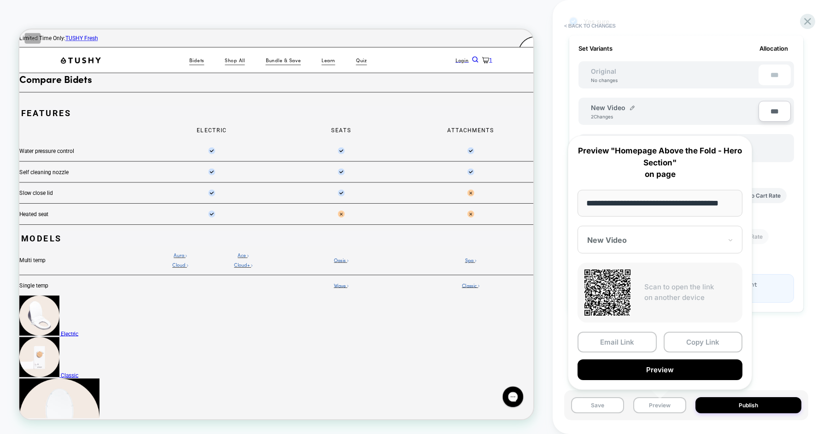
scroll to position [0, 11]
click at [676, 332] on button "Copy Link" at bounding box center [703, 341] width 79 height 21
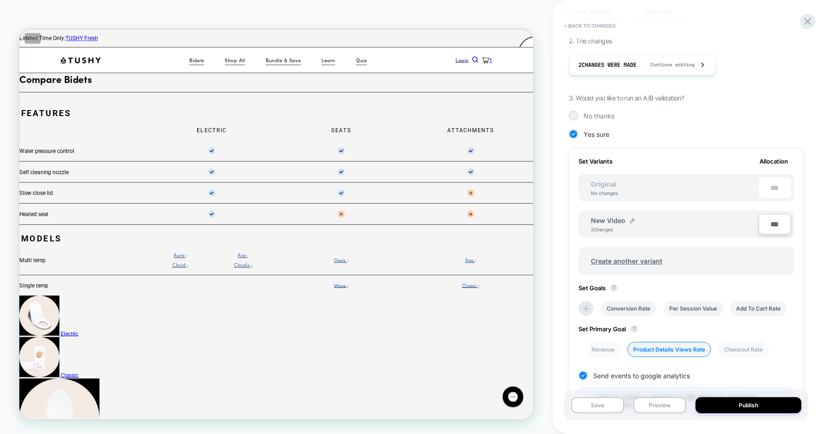
scroll to position [0, 0]
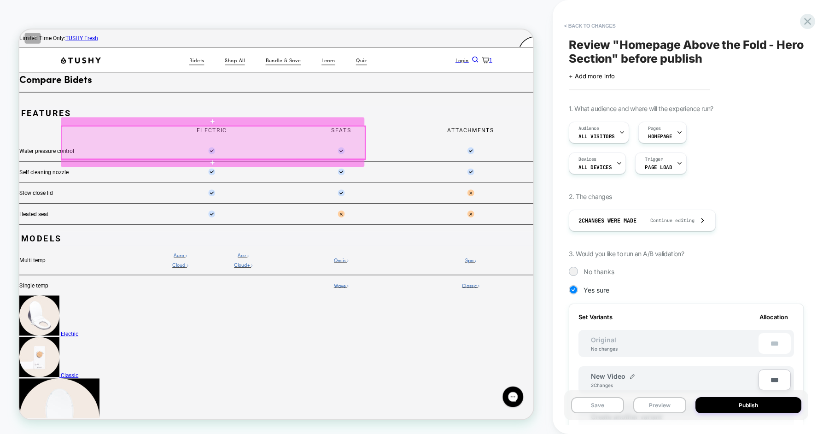
click at [468, 182] on div at bounding box center [278, 181] width 405 height 44
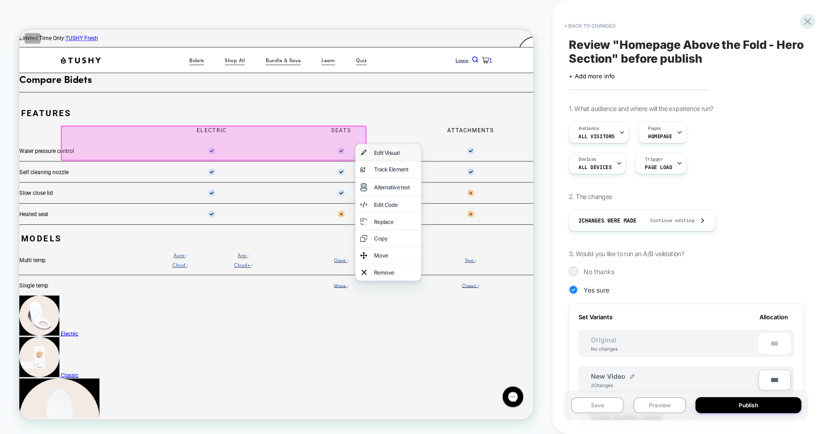
click at [482, 191] on div "Edit Visual" at bounding box center [512, 193] width 88 height 22
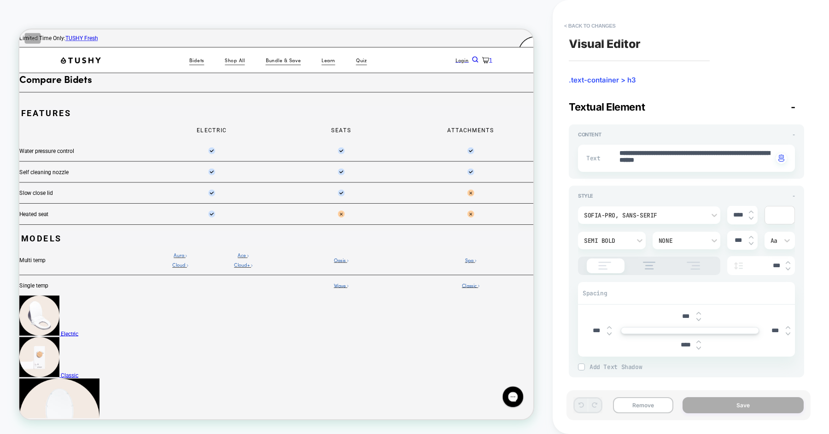
click at [600, 81] on span ".text-container > h3" at bounding box center [686, 80] width 235 height 9
click at [596, 25] on button "< Back to changes" at bounding box center [590, 25] width 61 height 15
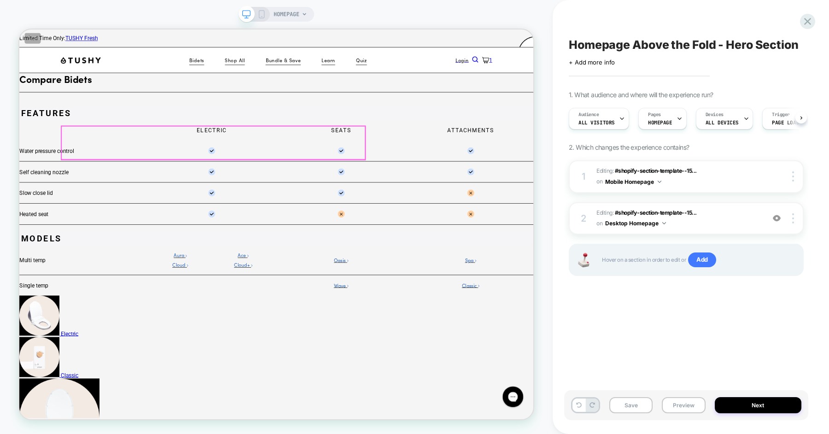
scroll to position [0, 0]
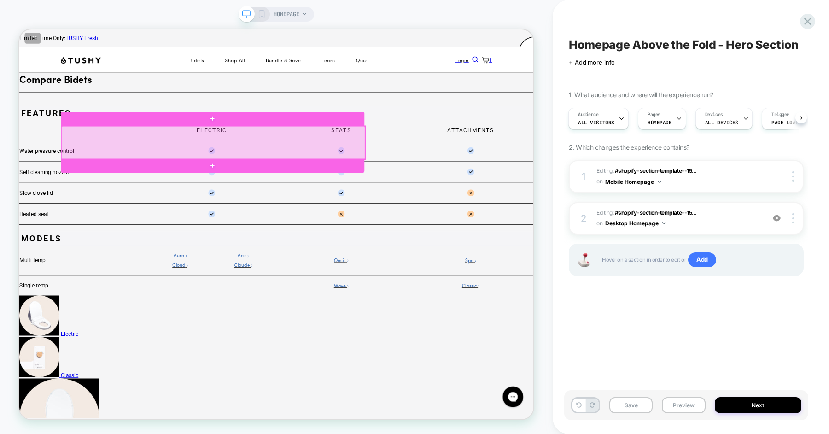
click at [471, 189] on div at bounding box center [278, 181] width 405 height 44
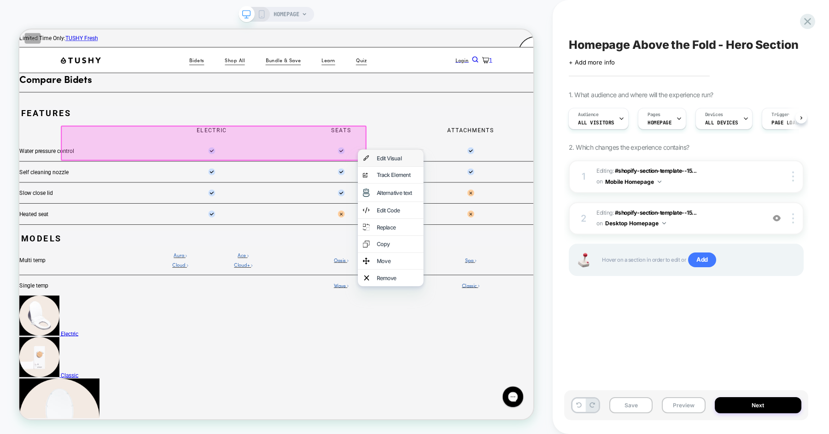
click at [495, 198] on div "Edit Visual" at bounding box center [515, 201] width 88 height 22
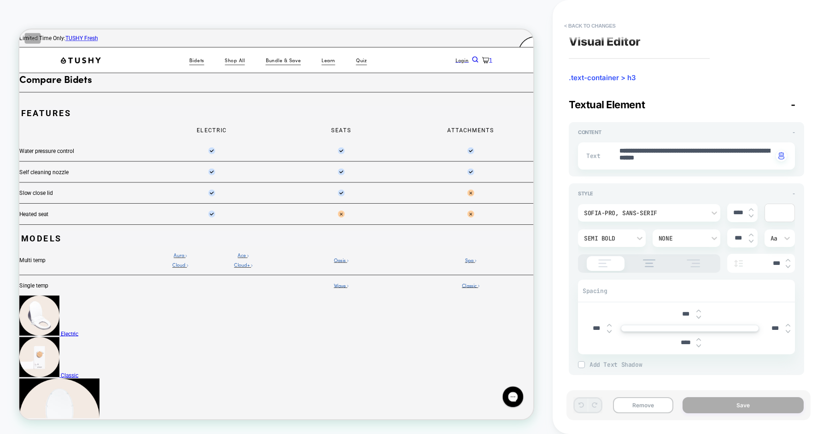
scroll to position [0, 0]
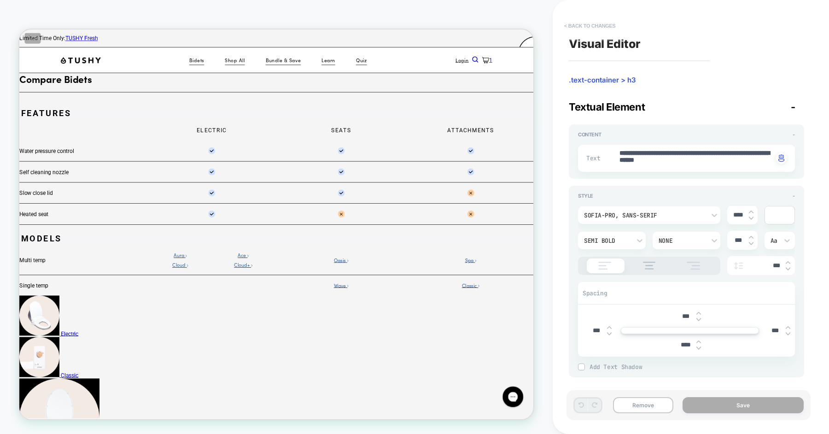
click at [605, 27] on button "< Back to changes" at bounding box center [590, 25] width 61 height 15
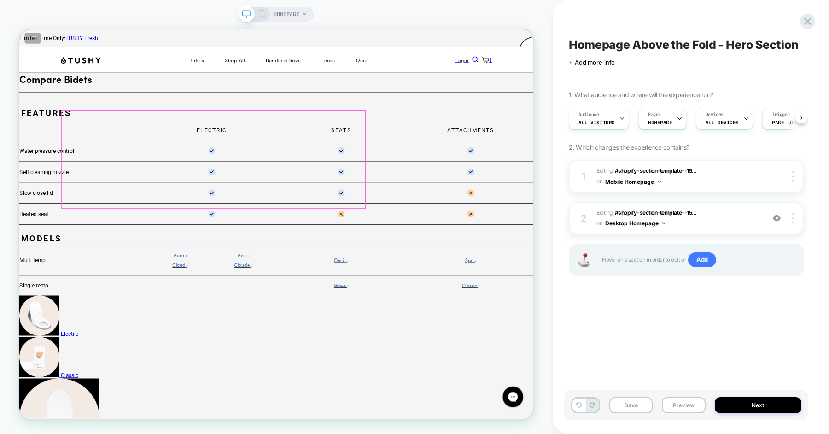
scroll to position [0, 0]
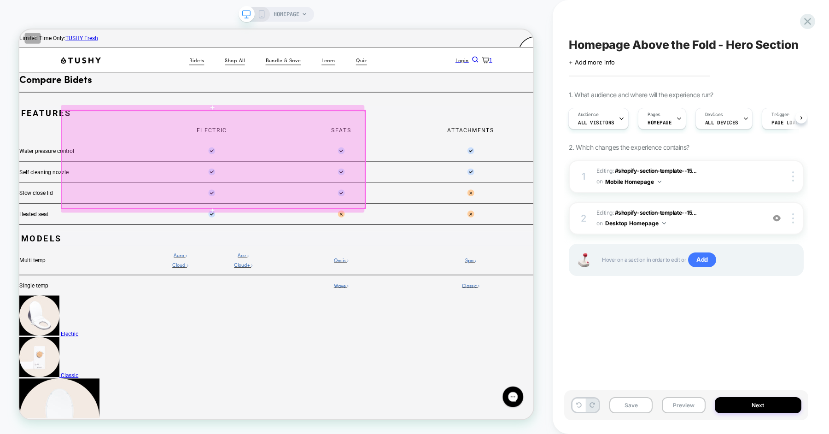
click at [382, 217] on div at bounding box center [278, 203] width 405 height 130
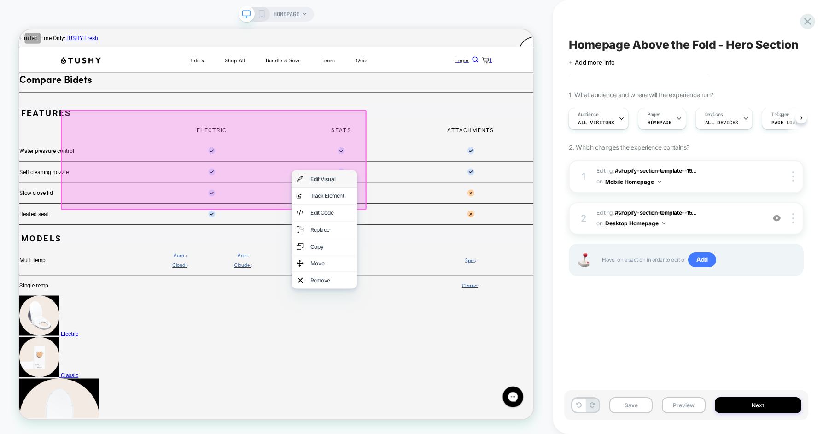
click at [400, 229] on div "Edit Visual" at bounding box center [426, 229] width 88 height 22
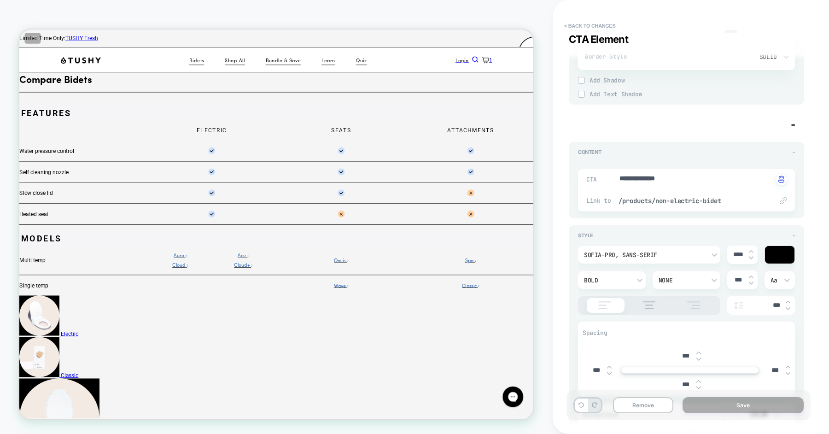
type textarea "*"
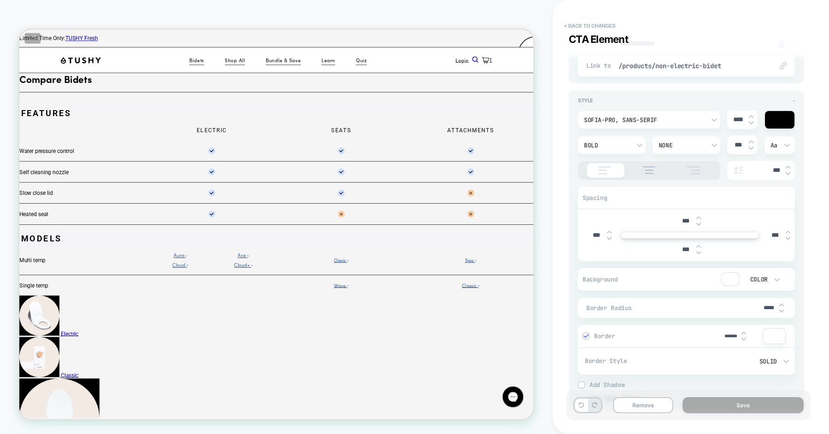
scroll to position [1402, 0]
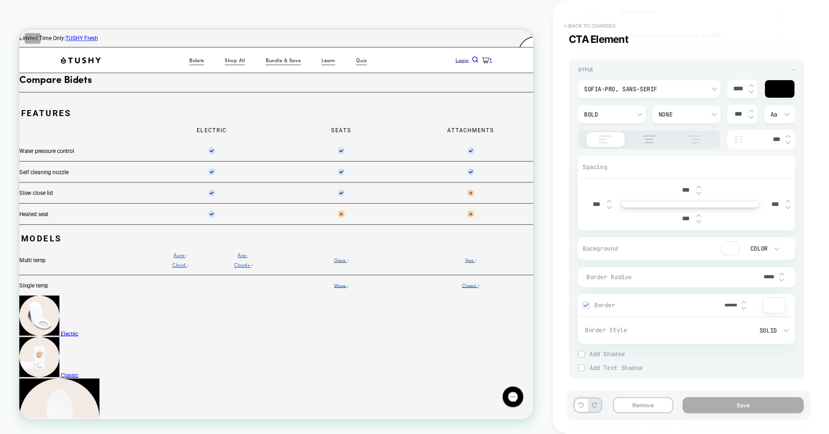
click at [589, 28] on button "< Back to changes" at bounding box center [590, 25] width 61 height 15
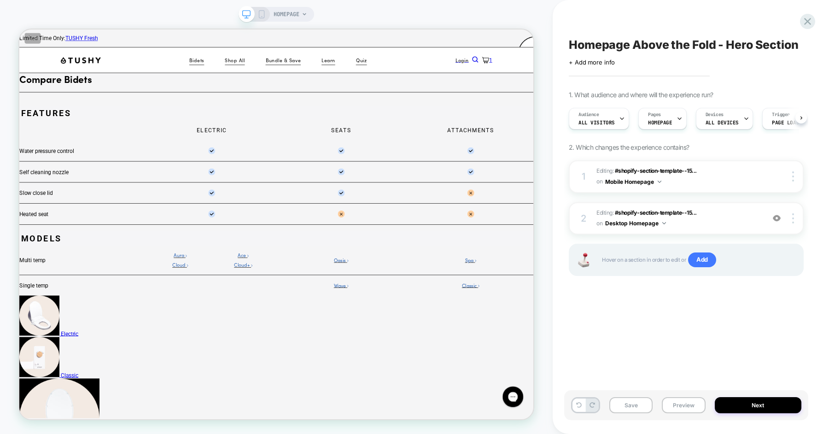
scroll to position [0, 0]
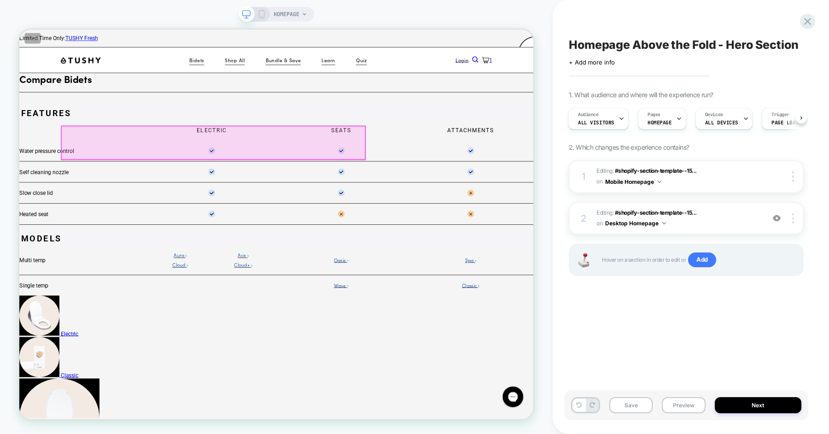
click at [412, 174] on div at bounding box center [278, 181] width 405 height 44
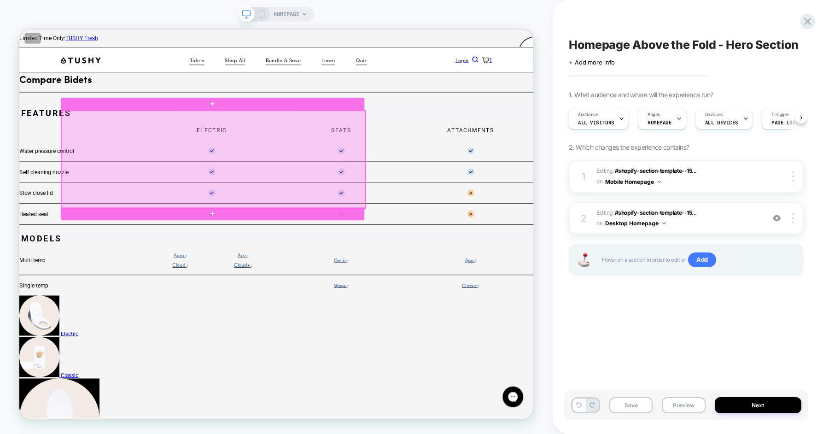
click at [423, 210] on div at bounding box center [278, 203] width 405 height 130
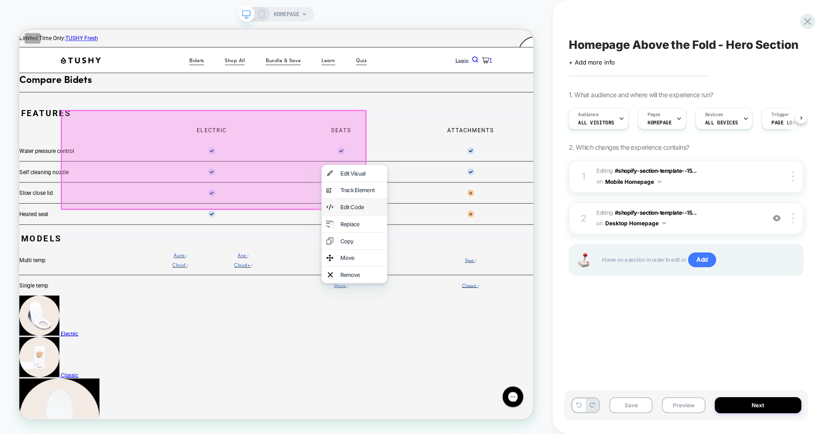
click at [457, 277] on div "Edit Code" at bounding box center [467, 266] width 88 height 22
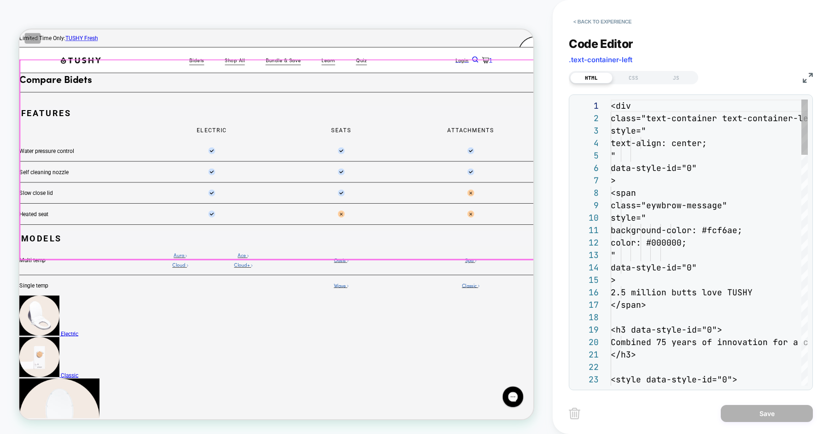
scroll to position [124, 0]
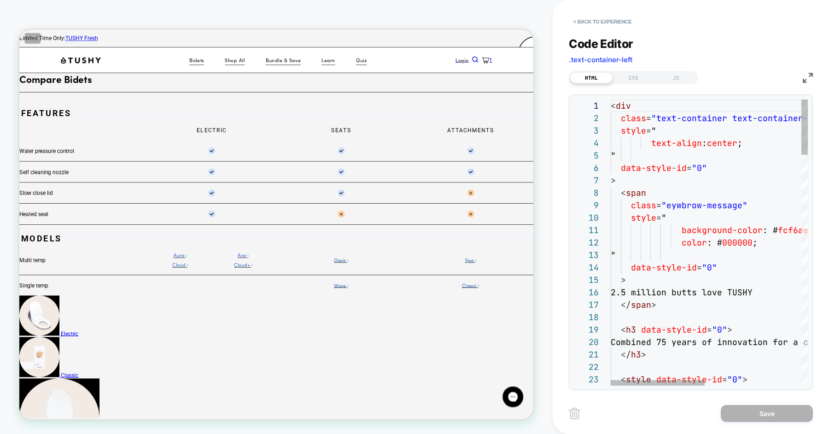
type textarea "*"
type textarea "**********"
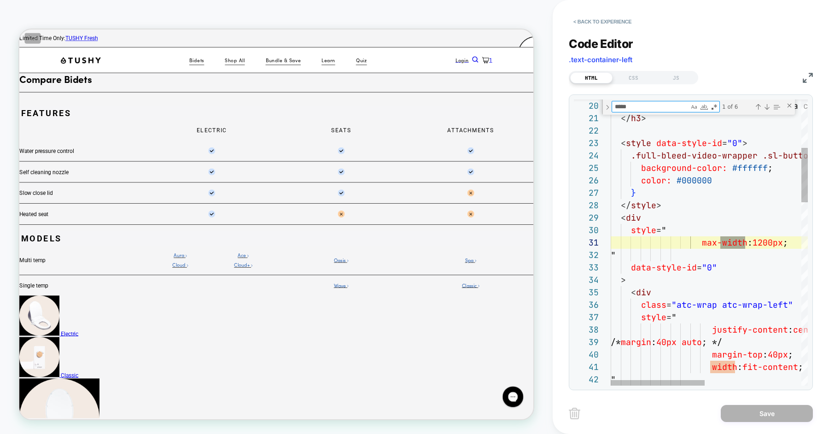
scroll to position [124, 134]
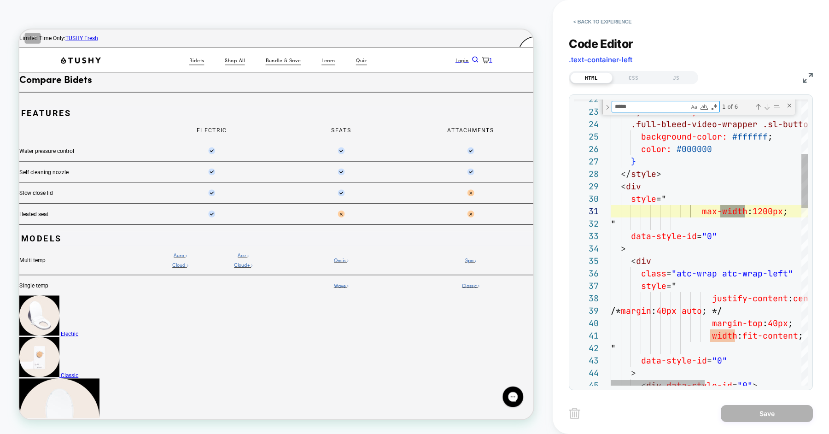
type textarea "*****"
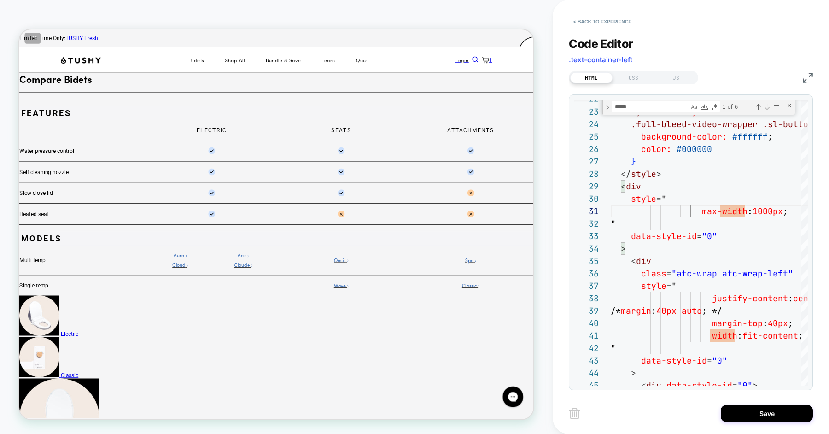
scroll to position [0, 149]
type textarea "**********"
click at [740, 410] on button "Save" at bounding box center [767, 413] width 92 height 17
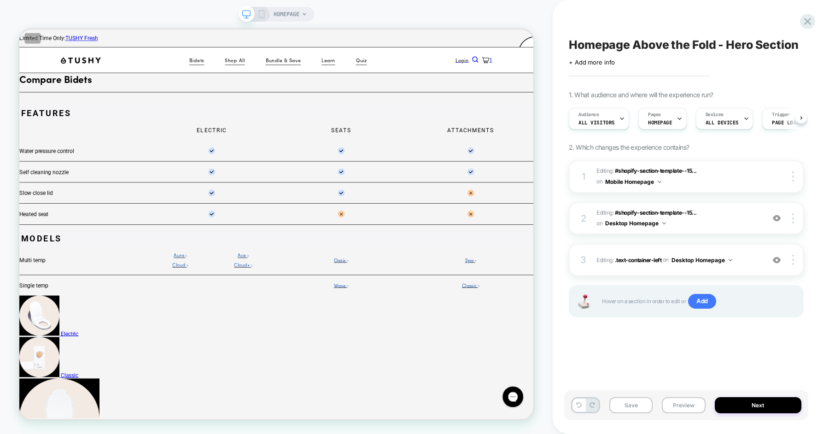
scroll to position [0, 0]
click at [742, 263] on span "Editing : .text-container-left .text-container-left on Desktop Homepage" at bounding box center [679, 260] width 164 height 12
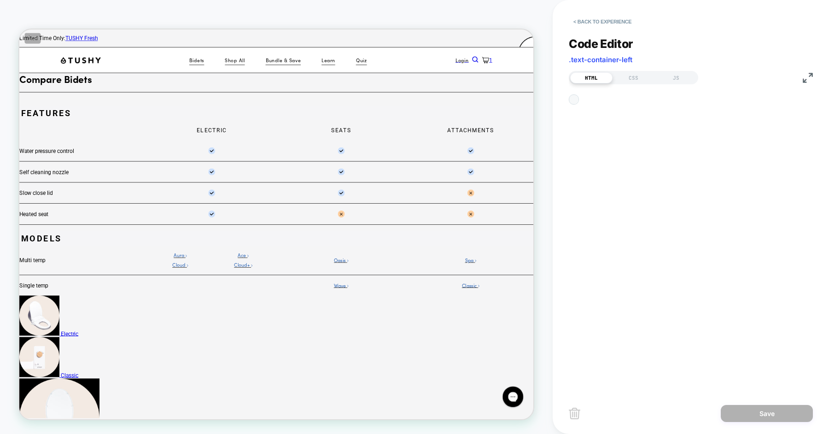
scroll to position [124, 0]
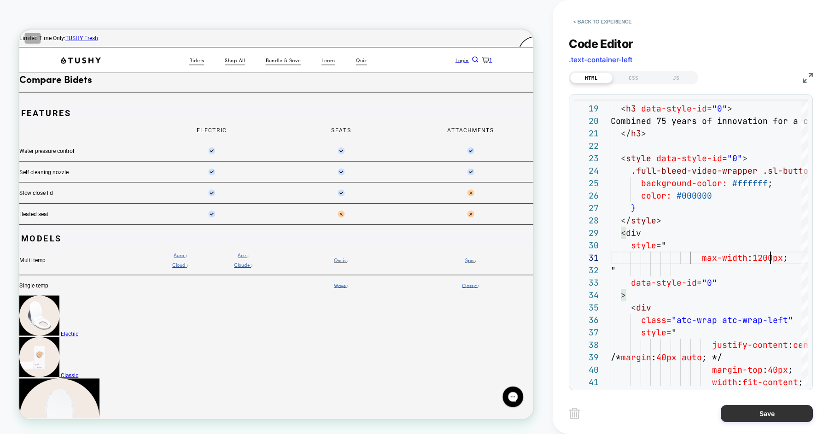
type textarea "**********"
click at [748, 416] on button "Save" at bounding box center [767, 413] width 92 height 17
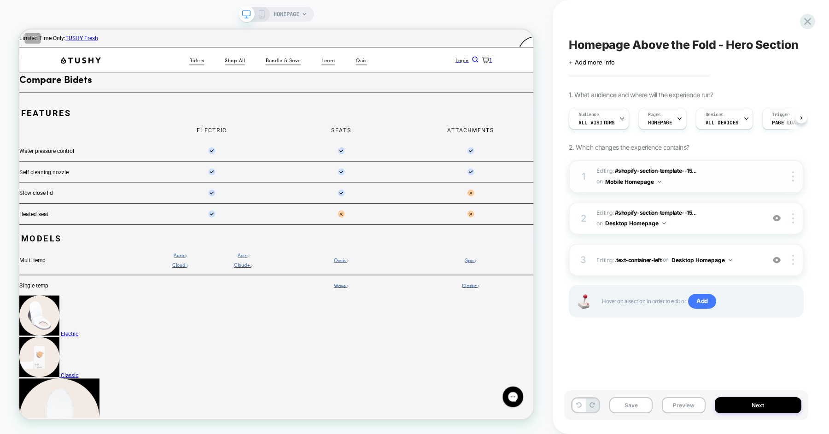
scroll to position [0, 0]
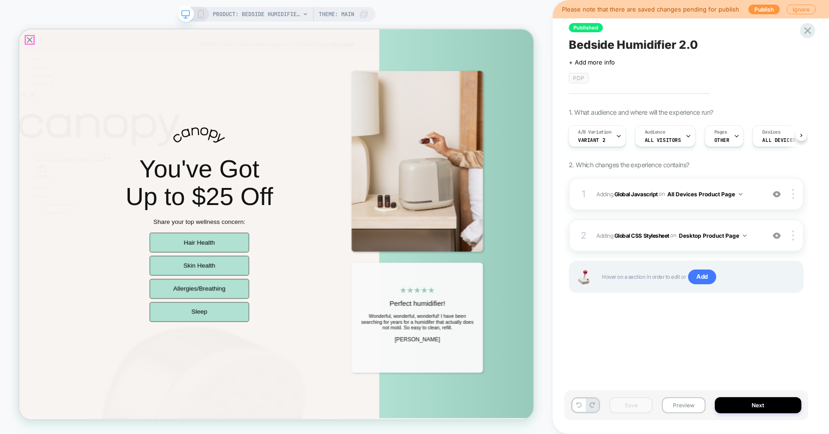
click at [32, 43] on icon "Close popup" at bounding box center [33, 43] width 13 height 13
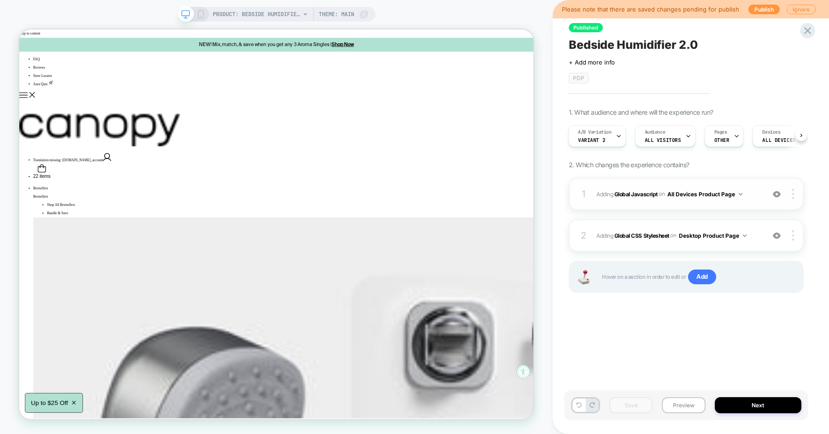
click at [760, 193] on span "Adding Global Javascript on All Devices Product Page" at bounding box center [679, 194] width 164 height 12
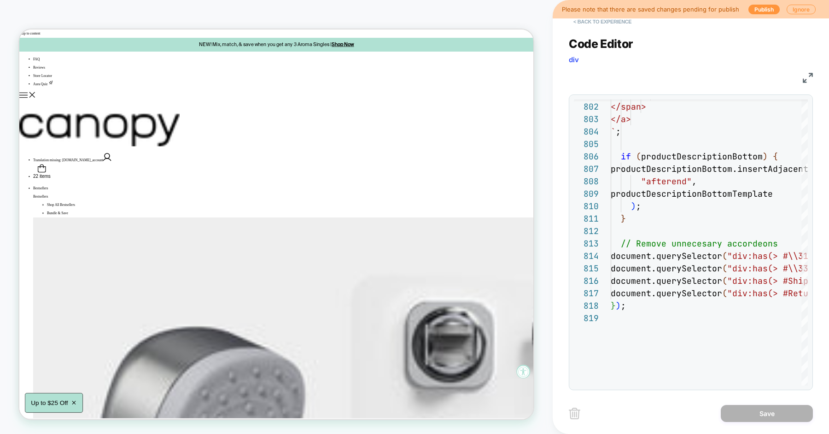
click at [605, 29] on button "< Back to experience" at bounding box center [602, 21] width 67 height 15
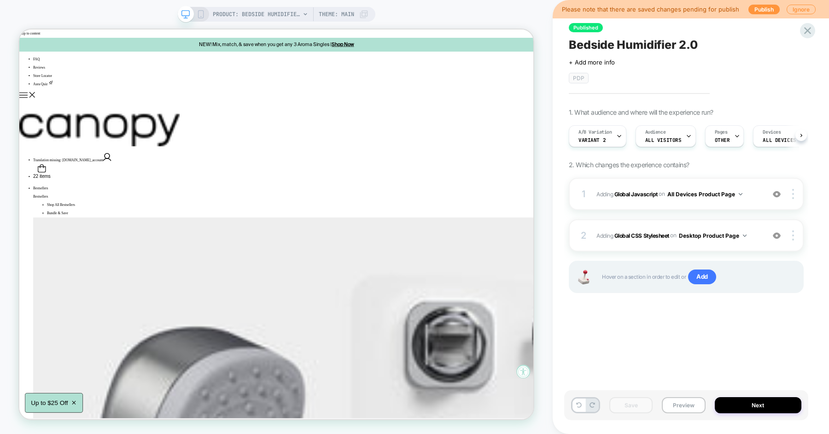
scroll to position [0, 0]
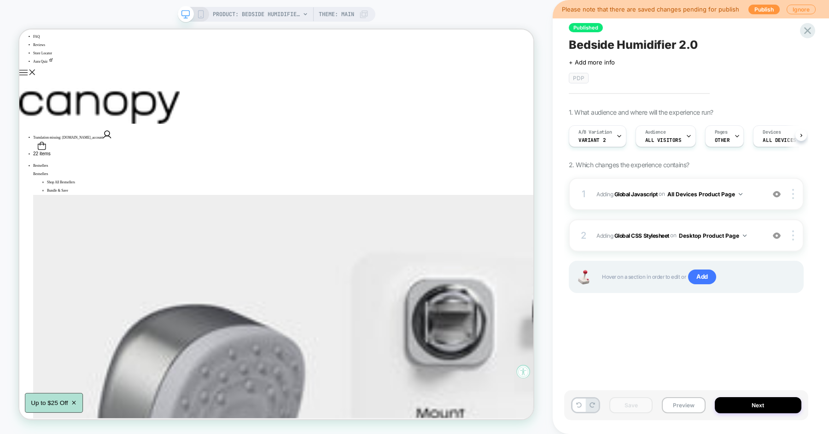
scroll to position [0, 0]
